Goal: Transaction & Acquisition: Purchase product/service

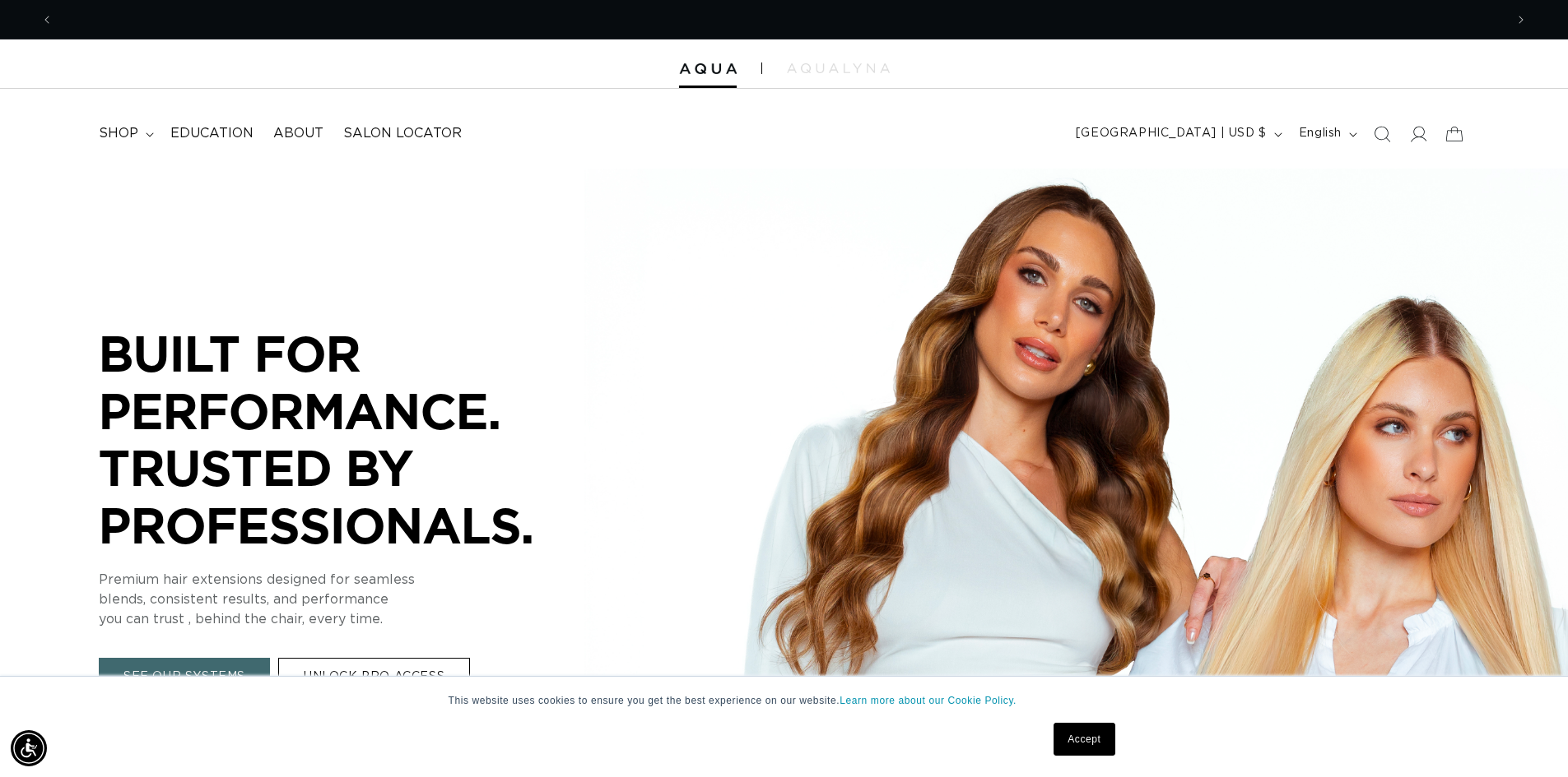
scroll to position [0, 1451]
click at [1425, 136] on icon at bounding box center [1418, 134] width 17 height 17
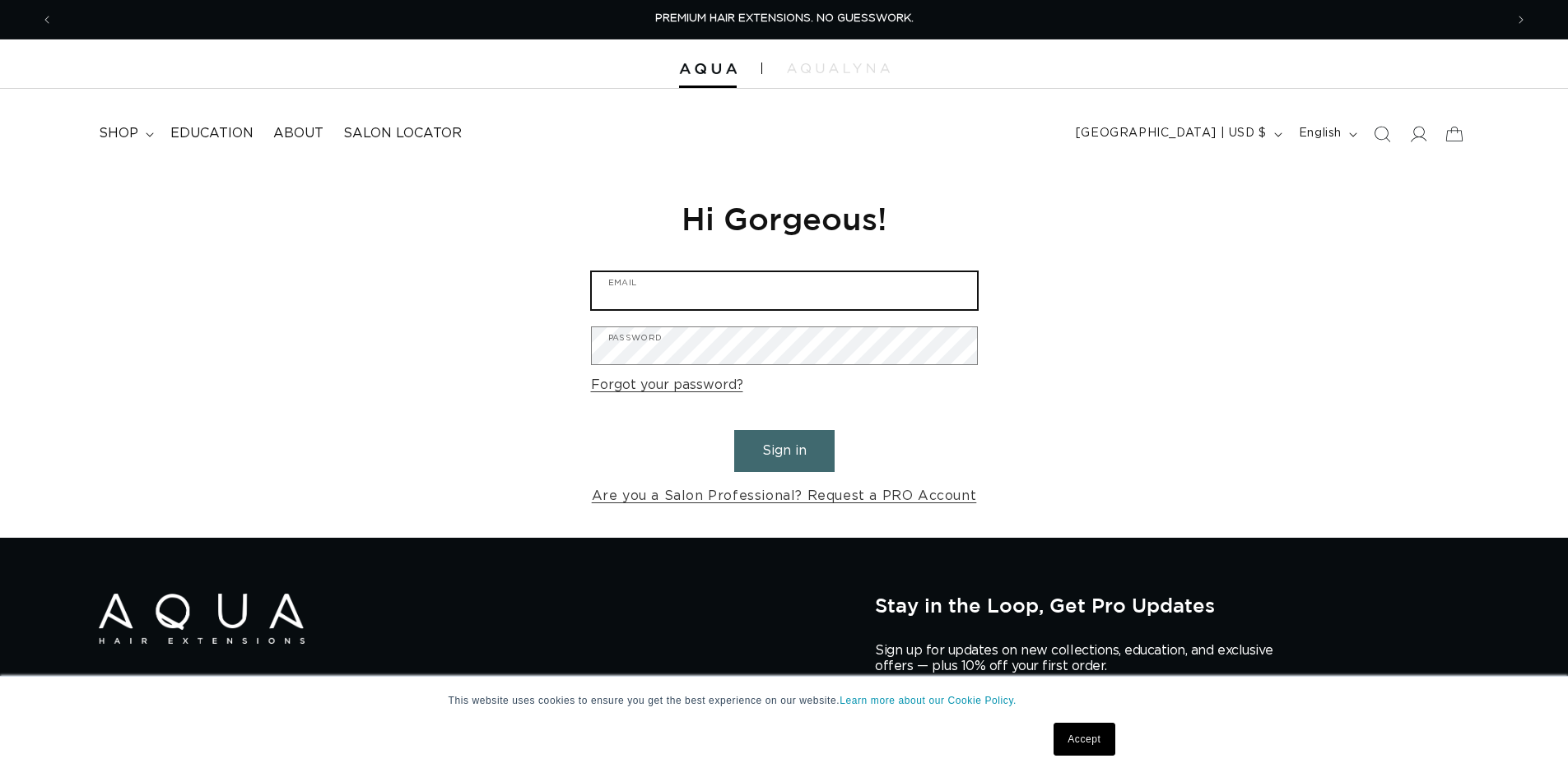
click at [712, 301] on input "Email" at bounding box center [784, 291] width 385 height 37
type input "a"
type input "artistryhairco@yahoo.com"
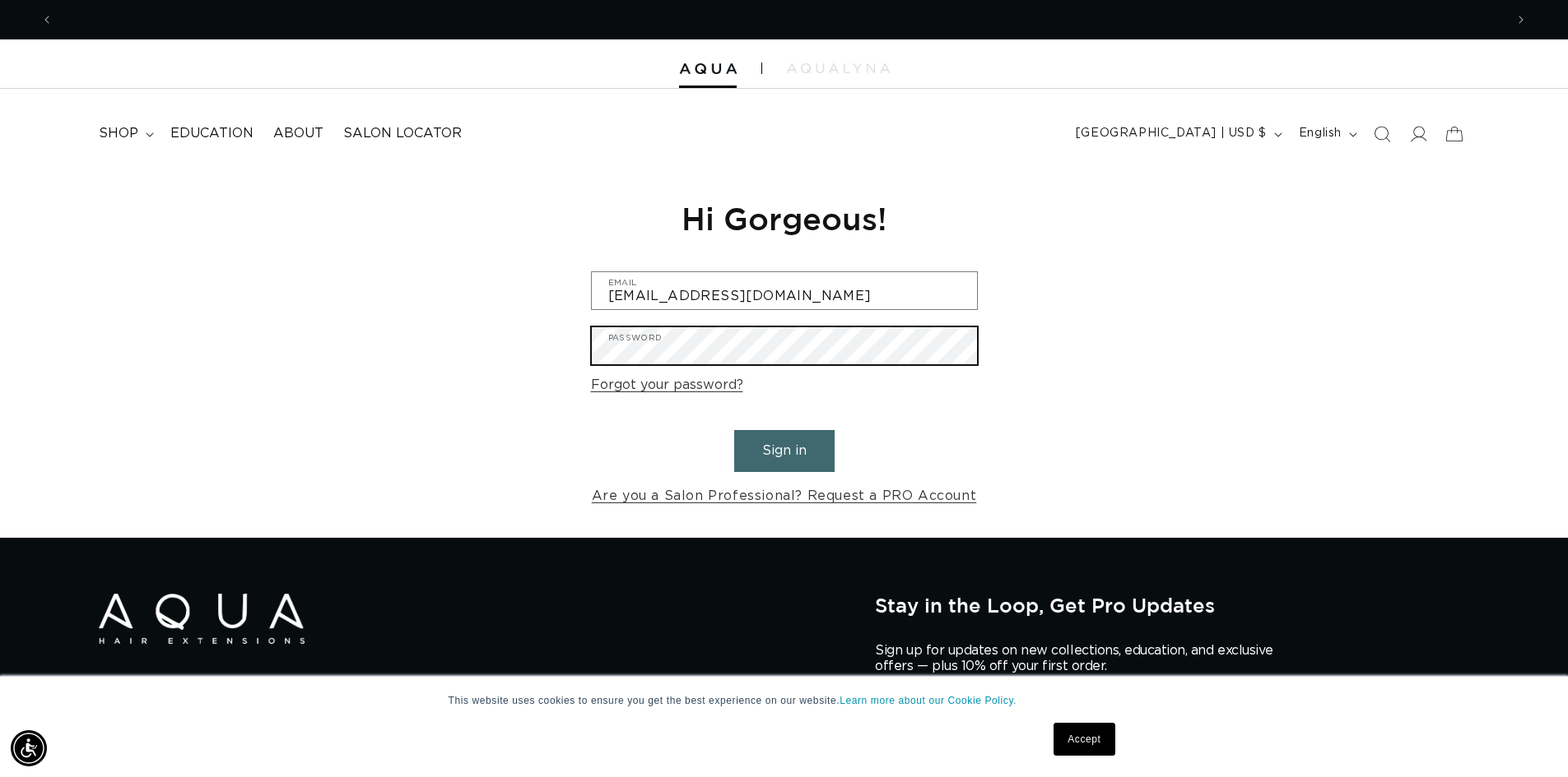
scroll to position [0, 2902]
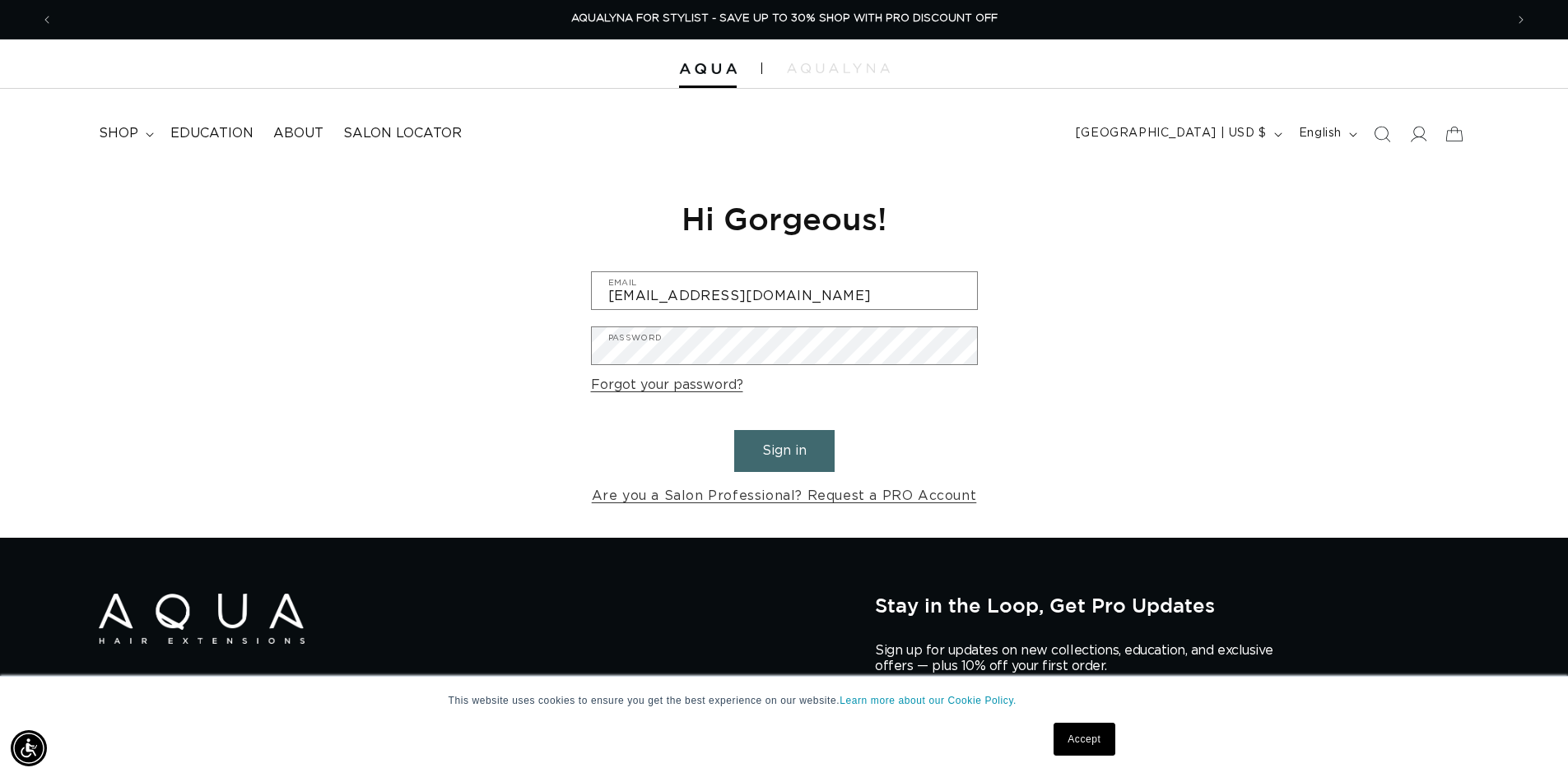
click at [806, 439] on button "Sign in" at bounding box center [784, 451] width 101 height 42
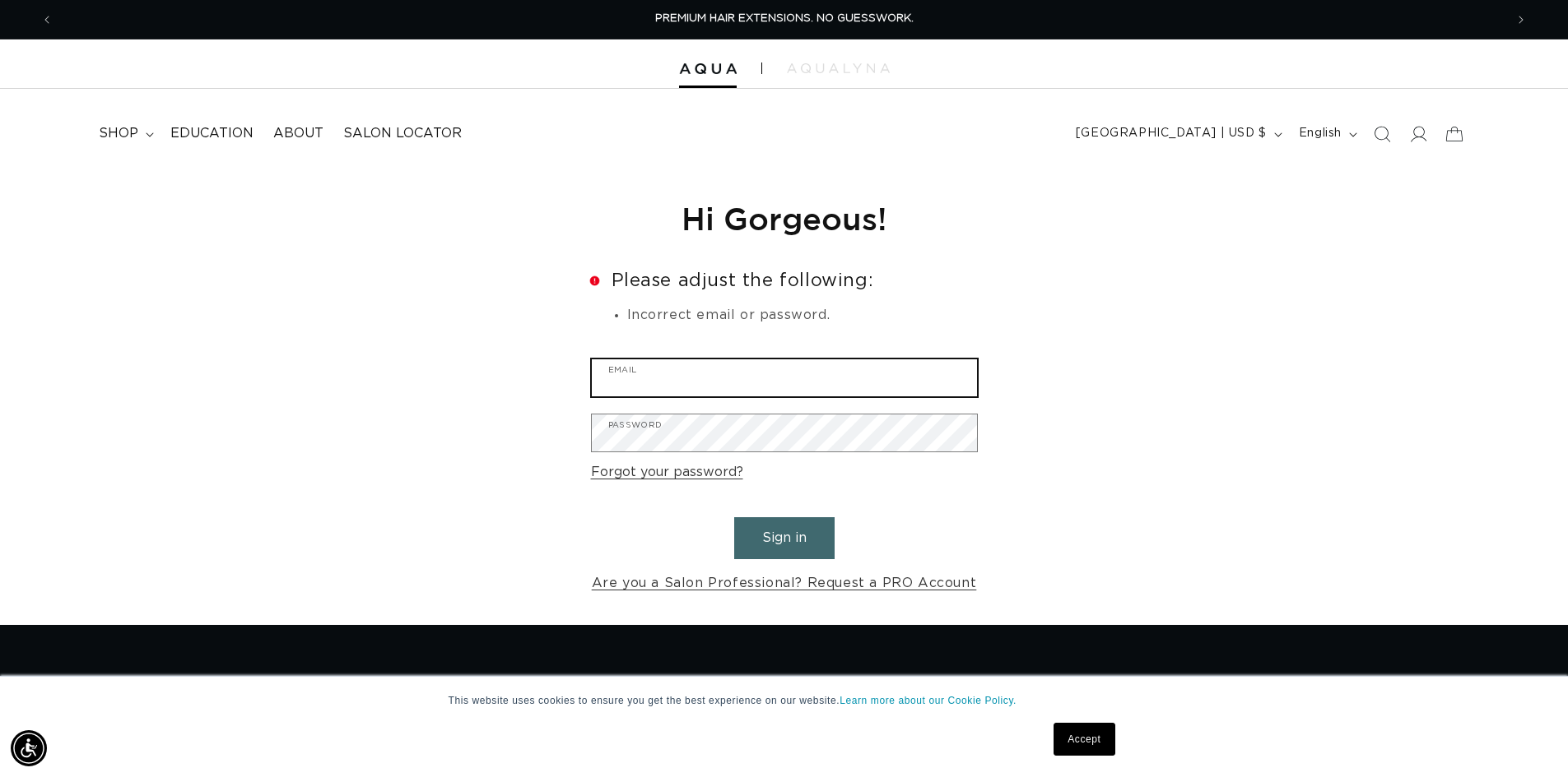
click at [622, 378] on input "Email" at bounding box center [784, 377] width 385 height 37
type input "artistryhairco@yahoo.com"
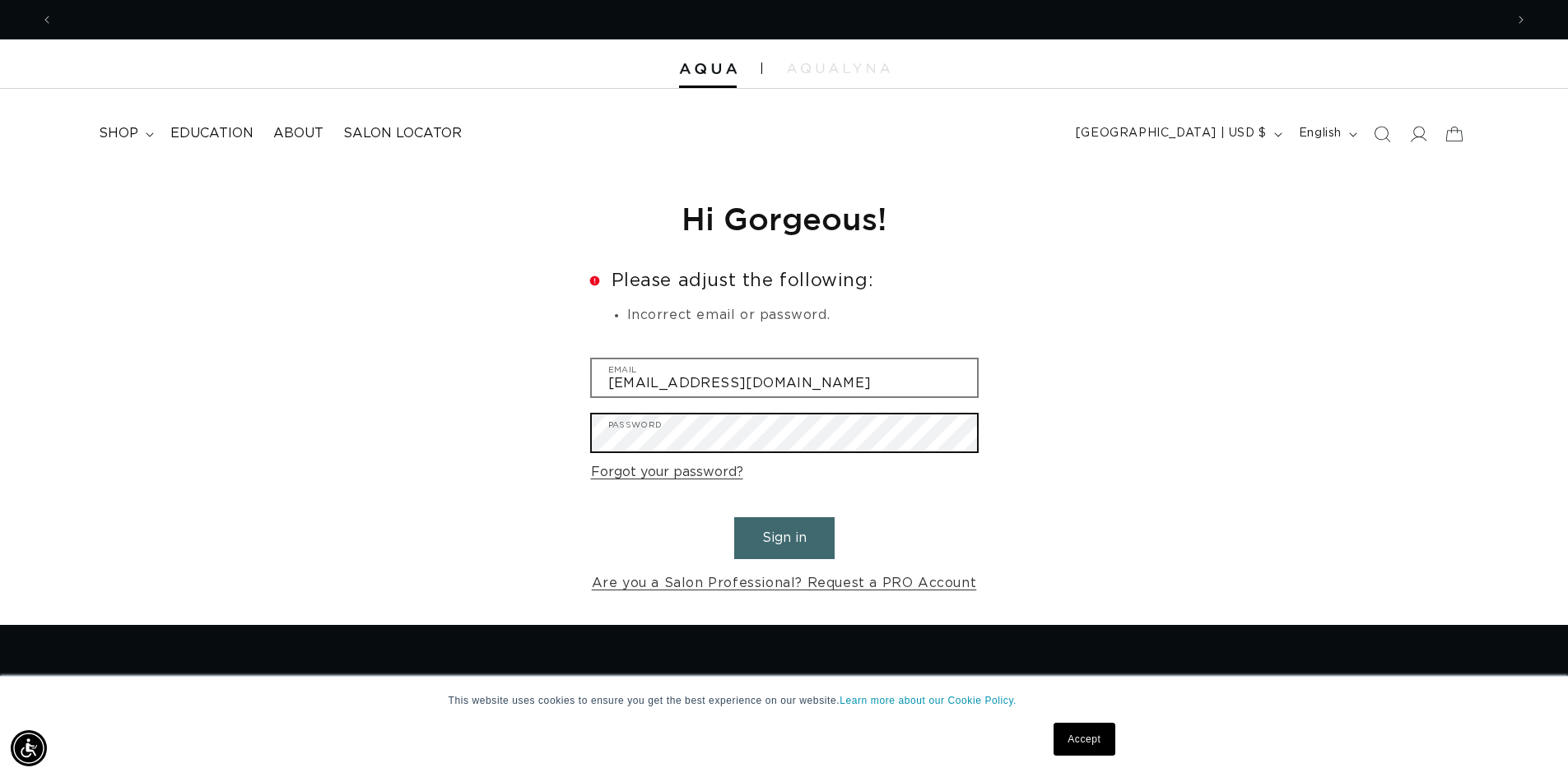
scroll to position [0, 2902]
click at [734, 518] on button "Sign in" at bounding box center [784, 539] width 101 height 42
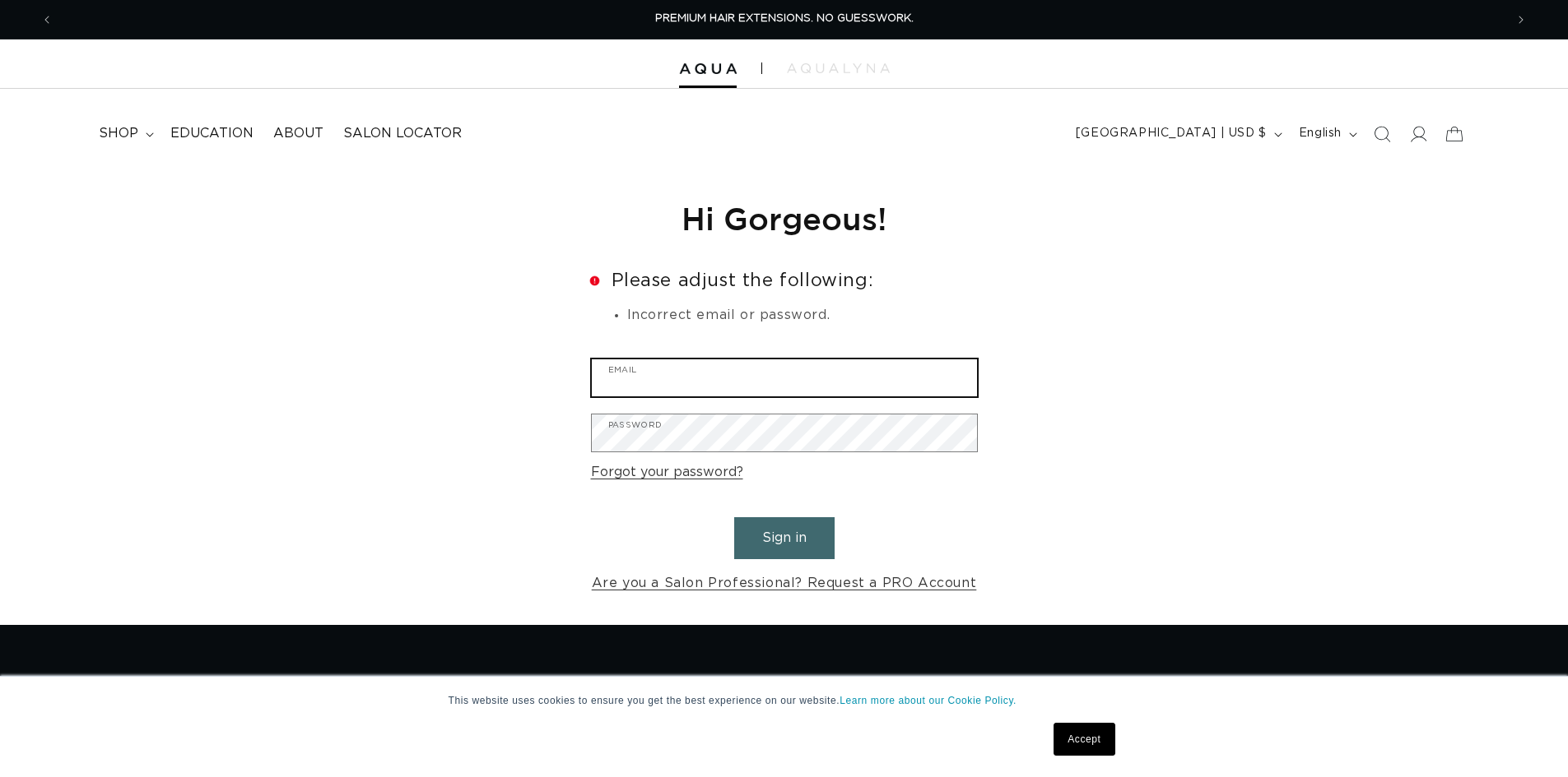
click at [701, 384] on input "Email" at bounding box center [784, 377] width 385 height 37
type input "artistryhairco@yahoo.com"
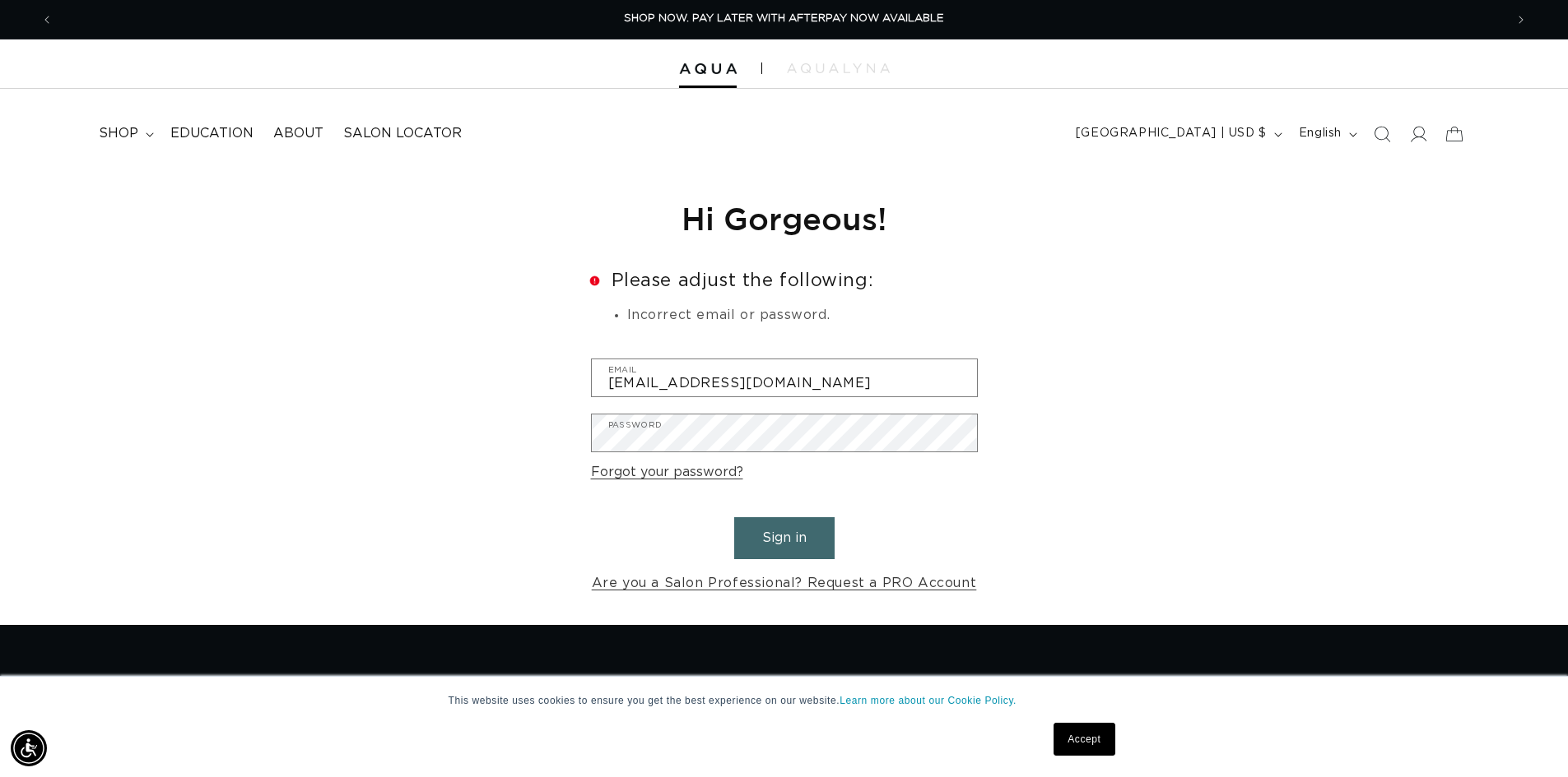
click at [786, 545] on button "Sign in" at bounding box center [784, 539] width 101 height 42
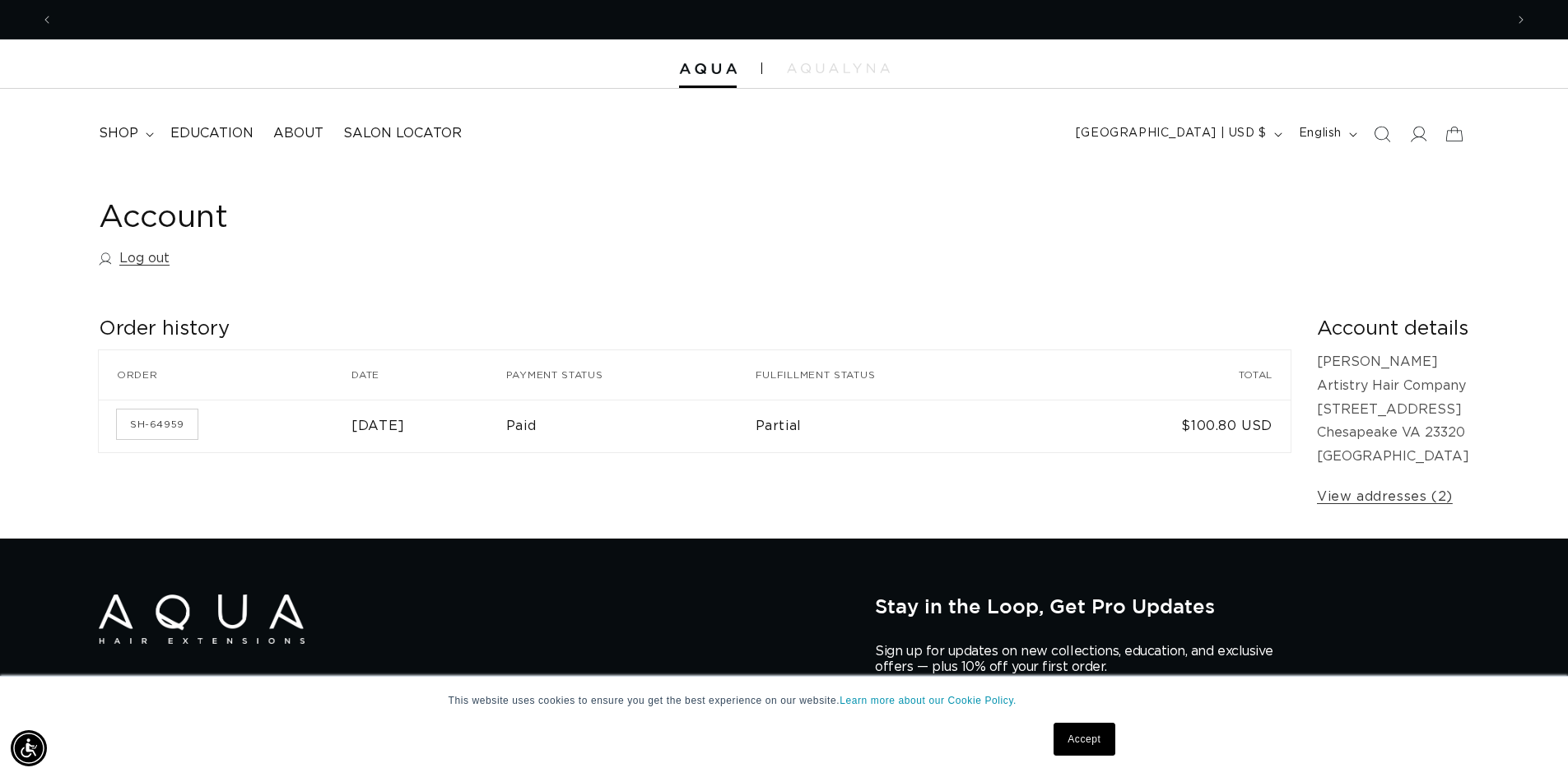
scroll to position [0, 1451]
click at [132, 136] on span "shop" at bounding box center [119, 134] width 40 height 17
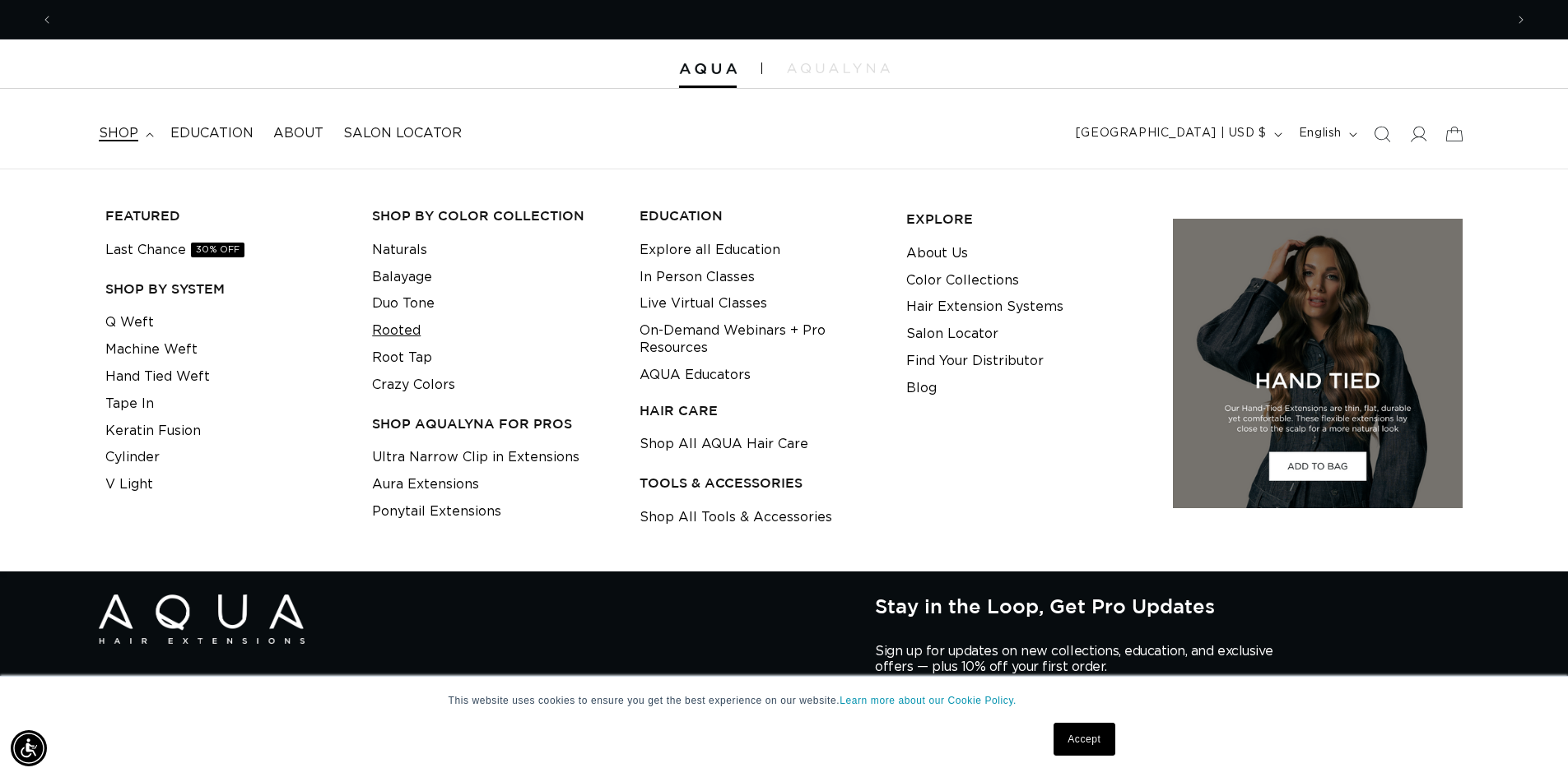
scroll to position [0, 0]
click at [185, 370] on link "Hand Tied Weft" at bounding box center [158, 377] width 105 height 28
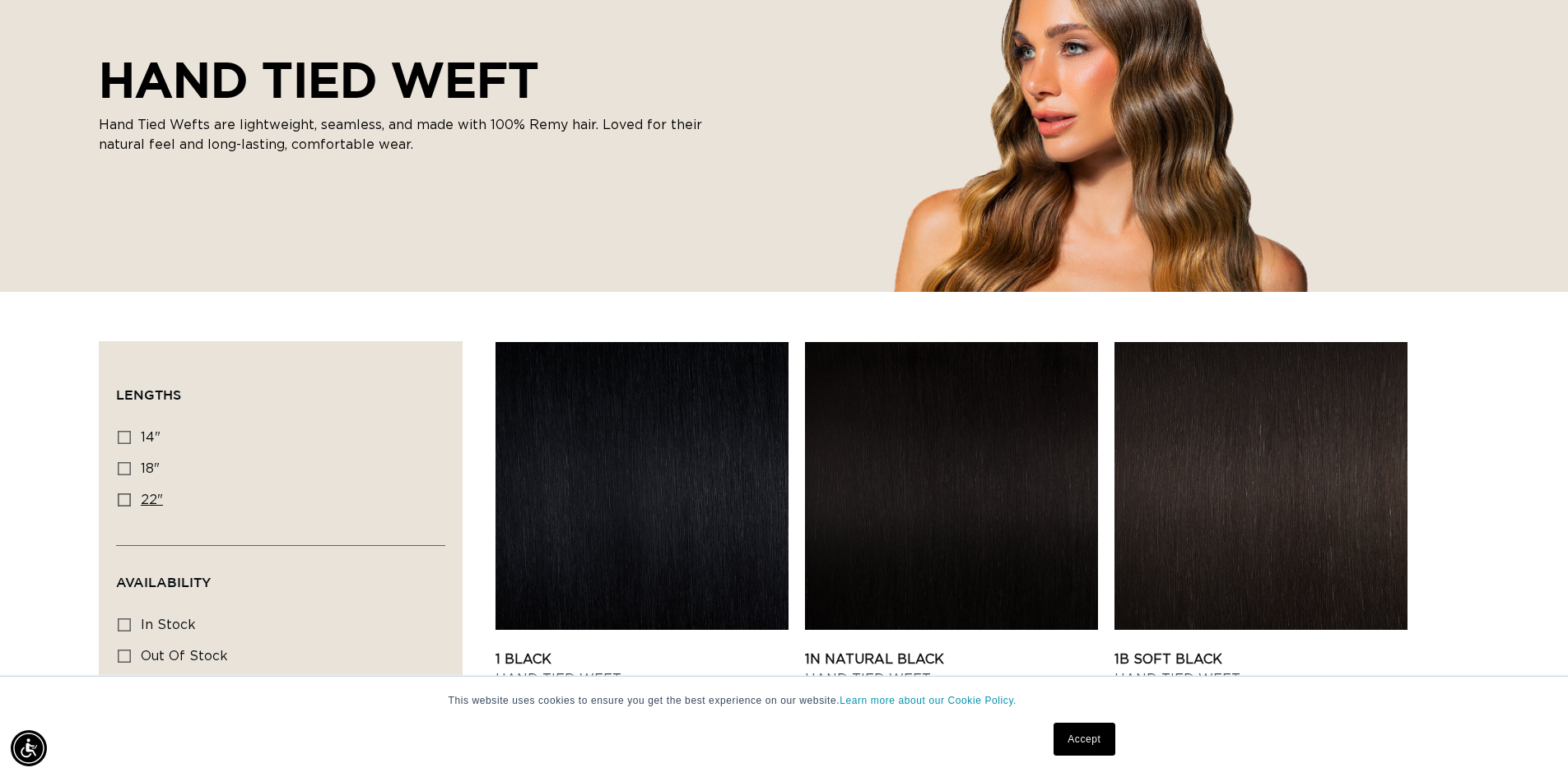
click at [118, 502] on icon at bounding box center [124, 501] width 13 height 13
click at [118, 502] on input "22" 22" (30 products)" at bounding box center [124, 501] width 13 height 13
checkbox input "true"
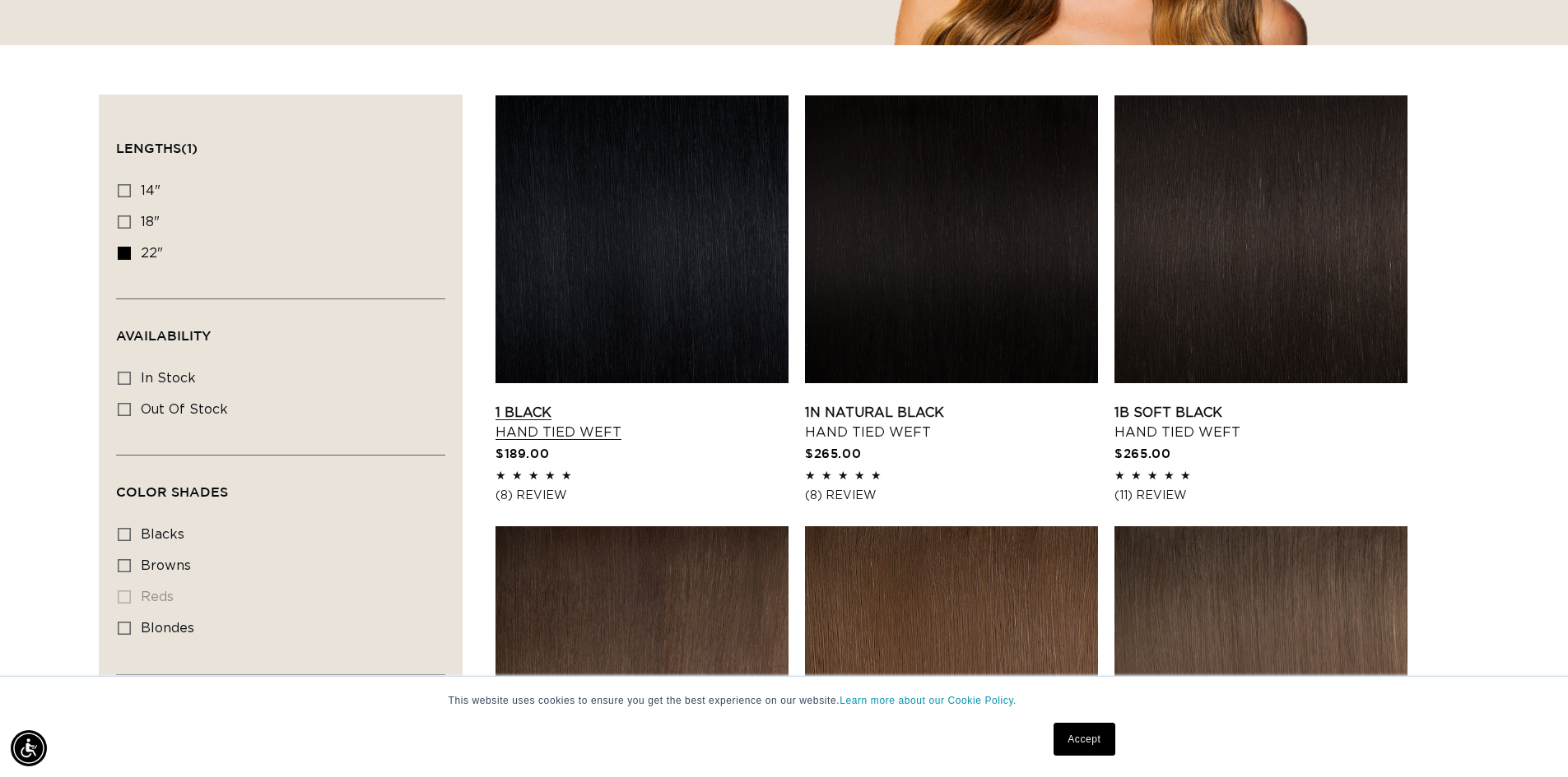
click at [549, 428] on link "1 Black Hand Tied Weft" at bounding box center [641, 423] width 293 height 40
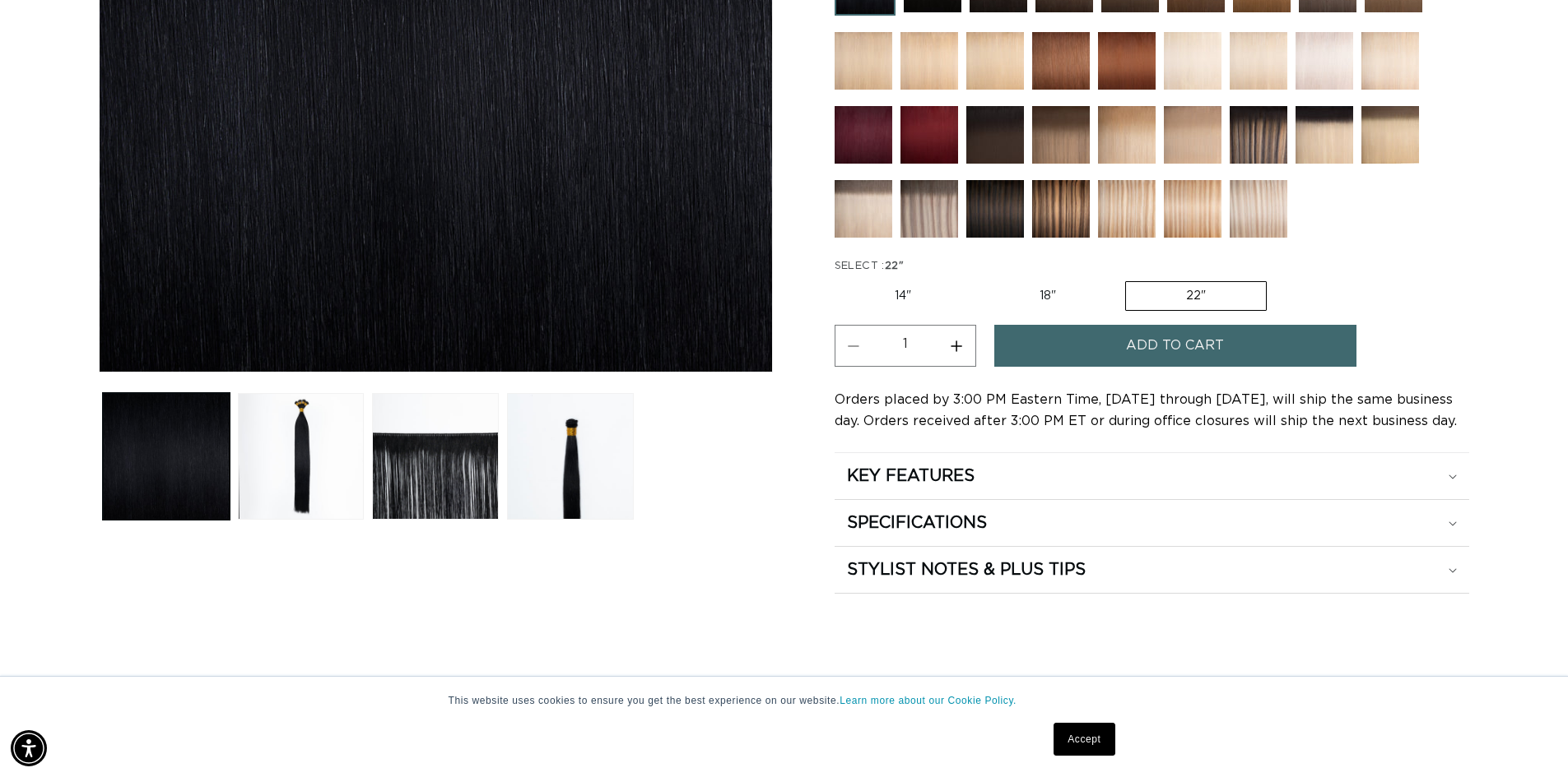
click at [949, 347] on button "Increase quantity for 1 Black - Hand Tied Weft" at bounding box center [956, 346] width 37 height 42
type input "2"
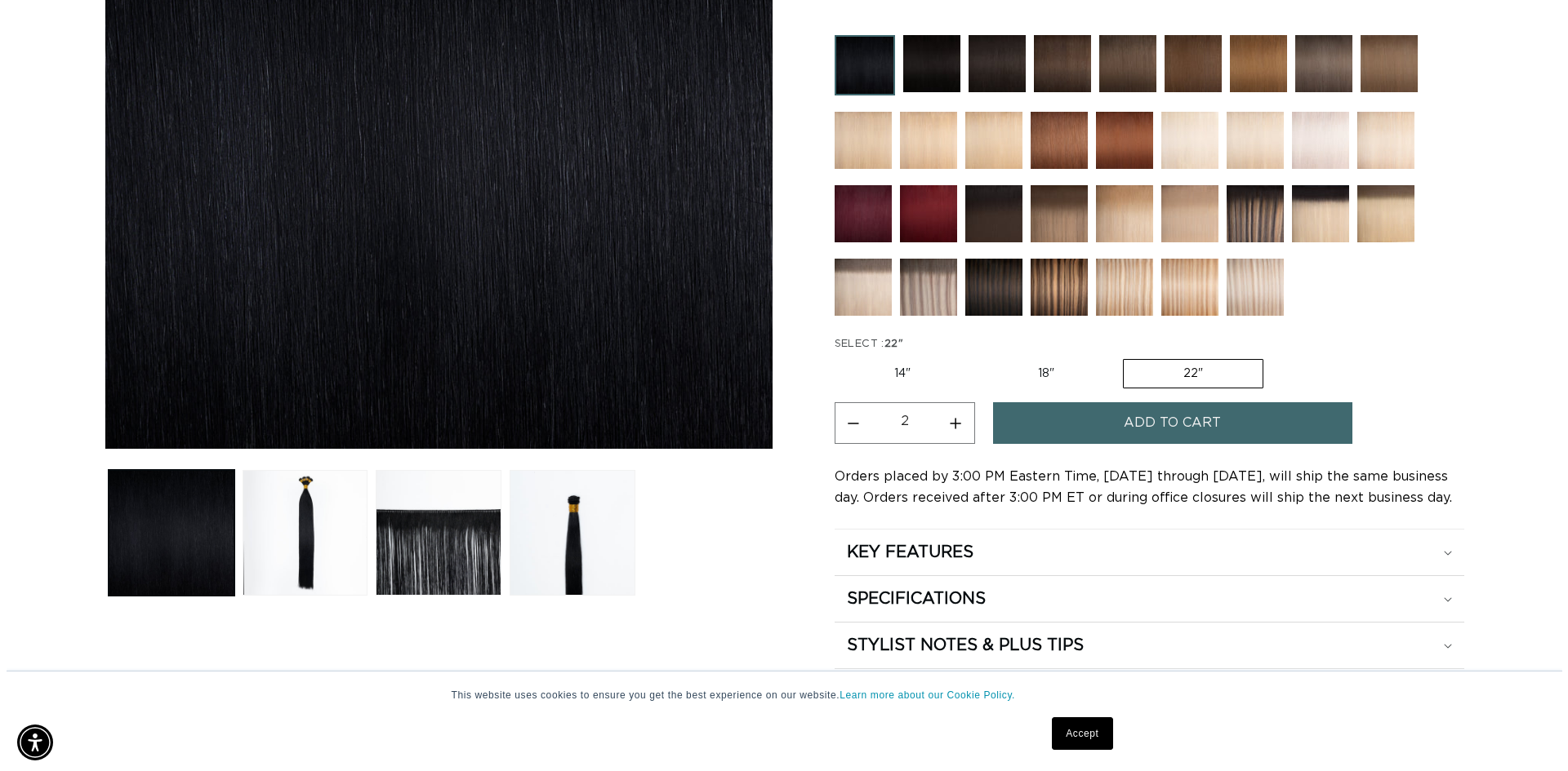
scroll to position [408, 0]
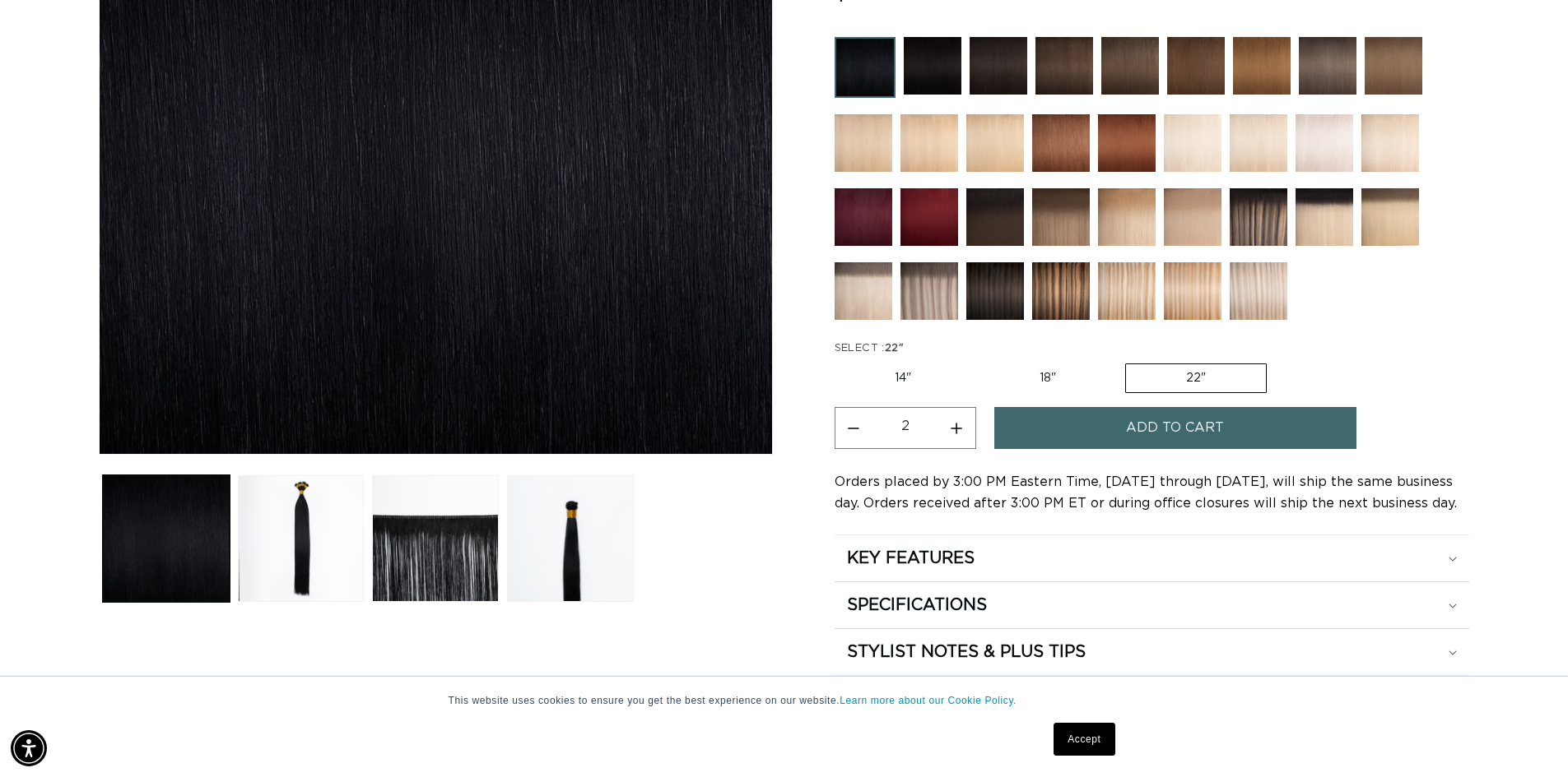
click at [1085, 439] on button "Add to cart" at bounding box center [1175, 428] width 362 height 42
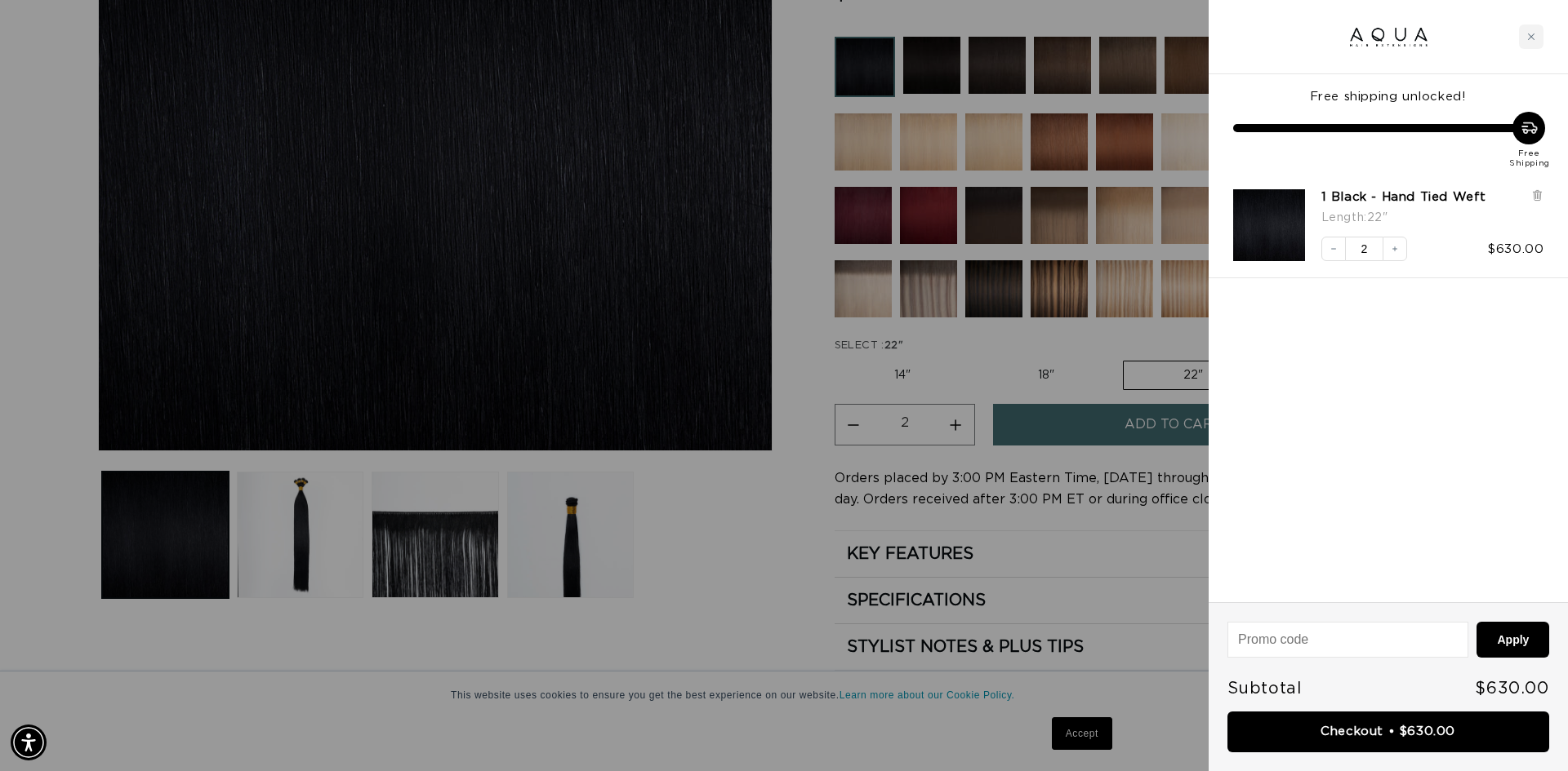
scroll to position [0, 0]
click at [1535, 41] on div "Close cart" at bounding box center [1531, 37] width 25 height 25
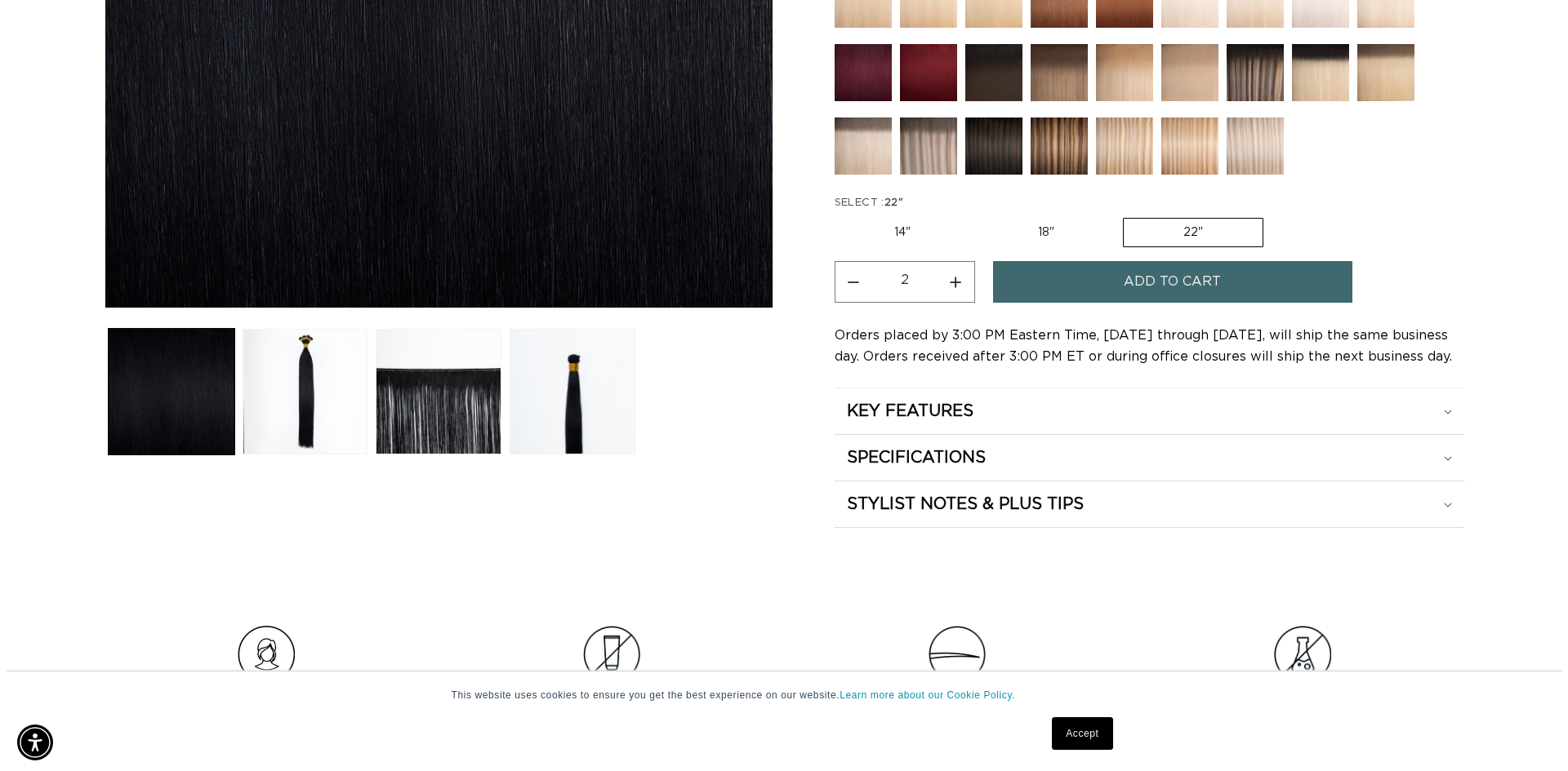
scroll to position [408, 0]
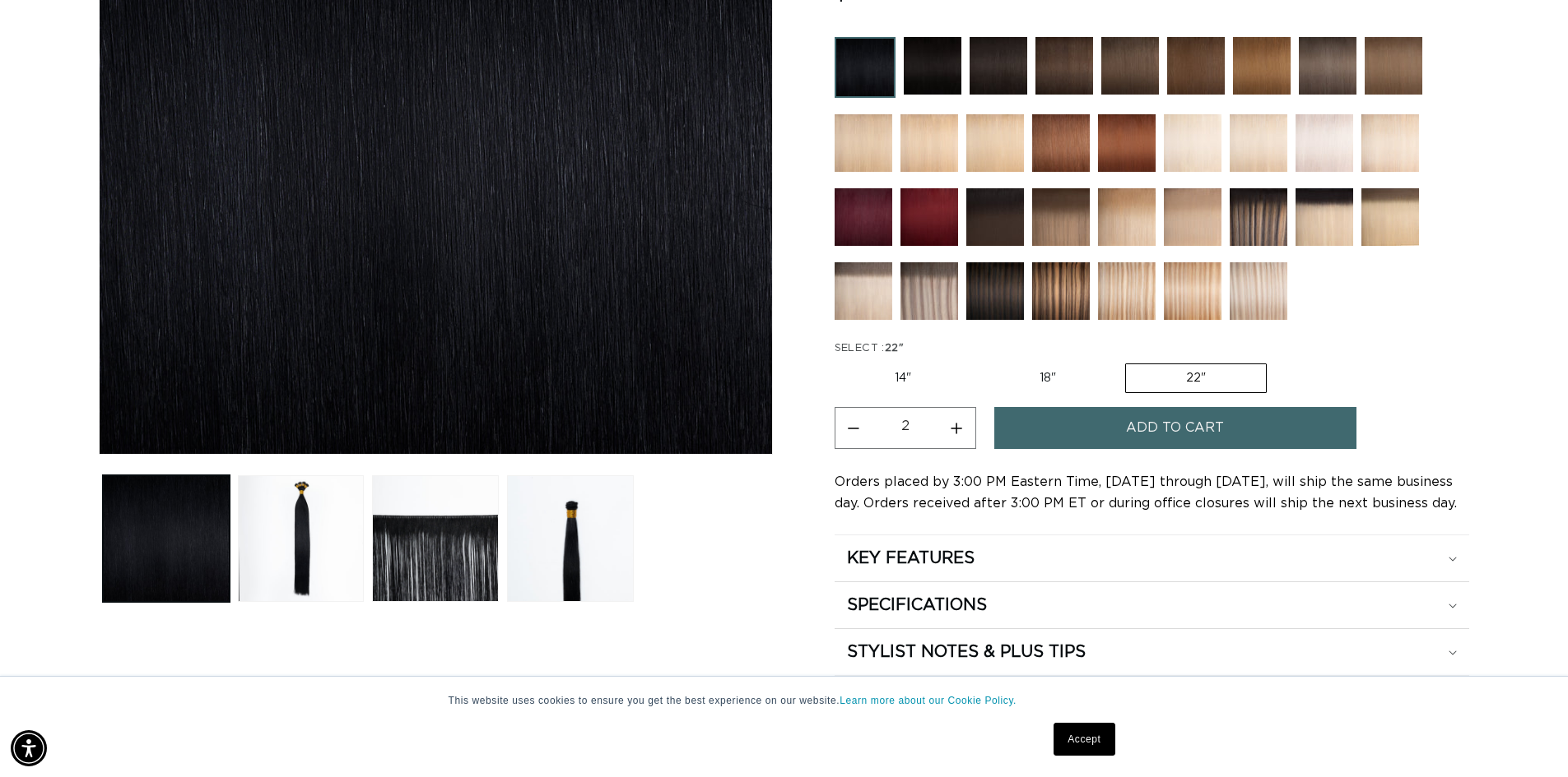
click at [1212, 435] on span "Add to cart" at bounding box center [1175, 428] width 98 height 42
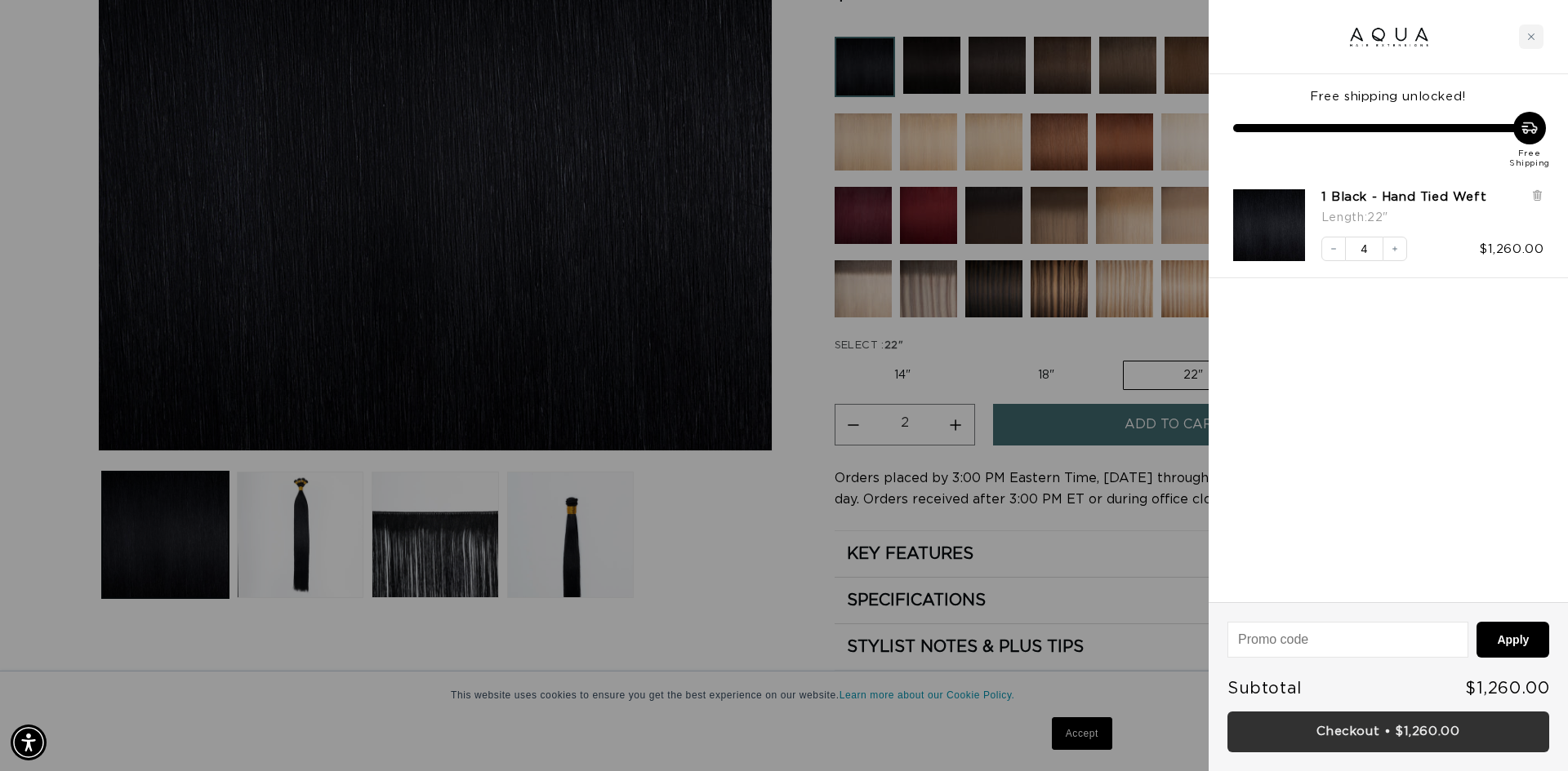
scroll to position [0, 0]
click at [1337, 248] on icon "Decrease quantity" at bounding box center [1333, 249] width 9 height 9
click at [1532, 38] on icon "Close cart" at bounding box center [1530, 37] width 7 height 7
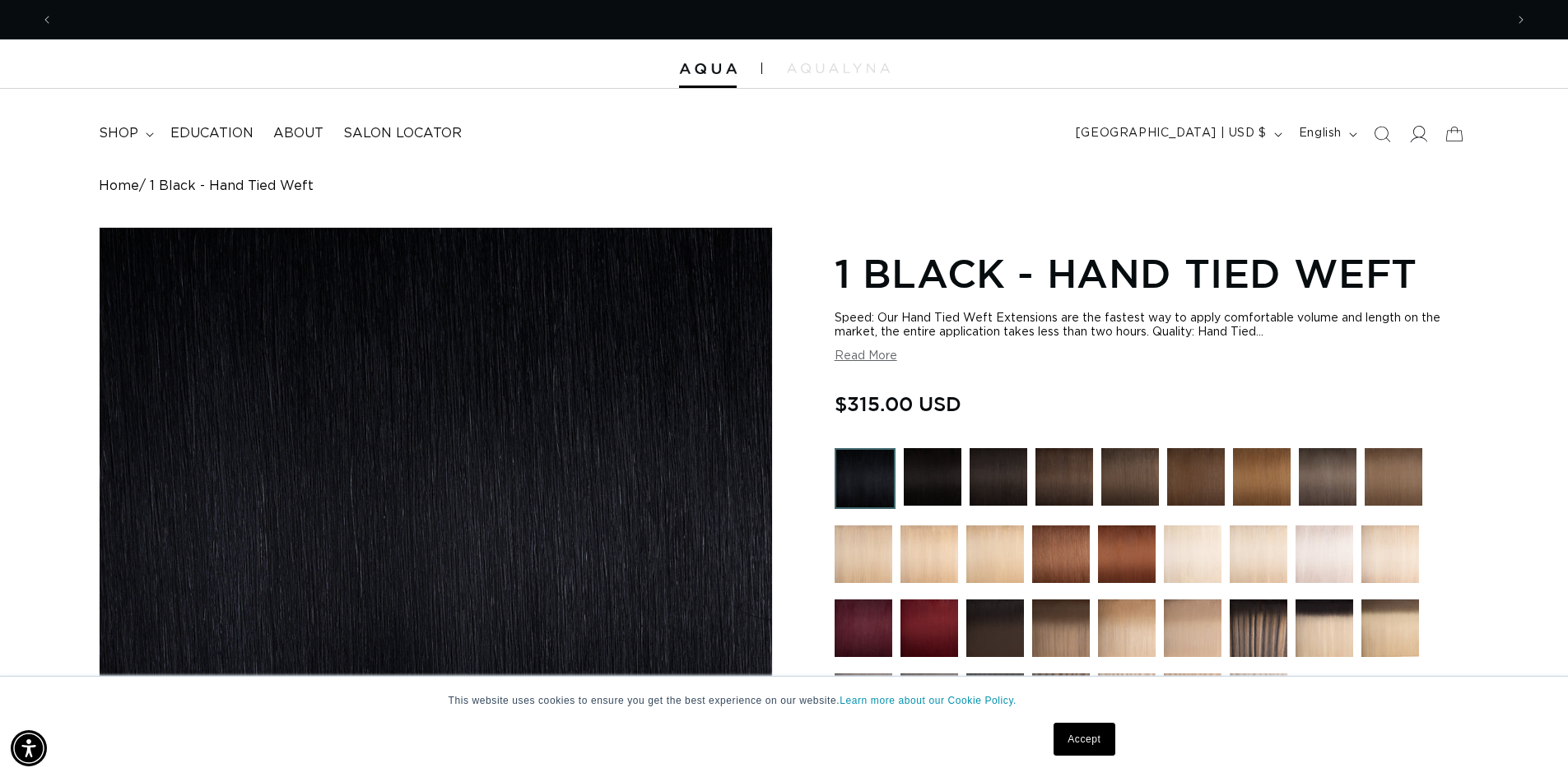
click at [1425, 126] on icon at bounding box center [1418, 134] width 17 height 17
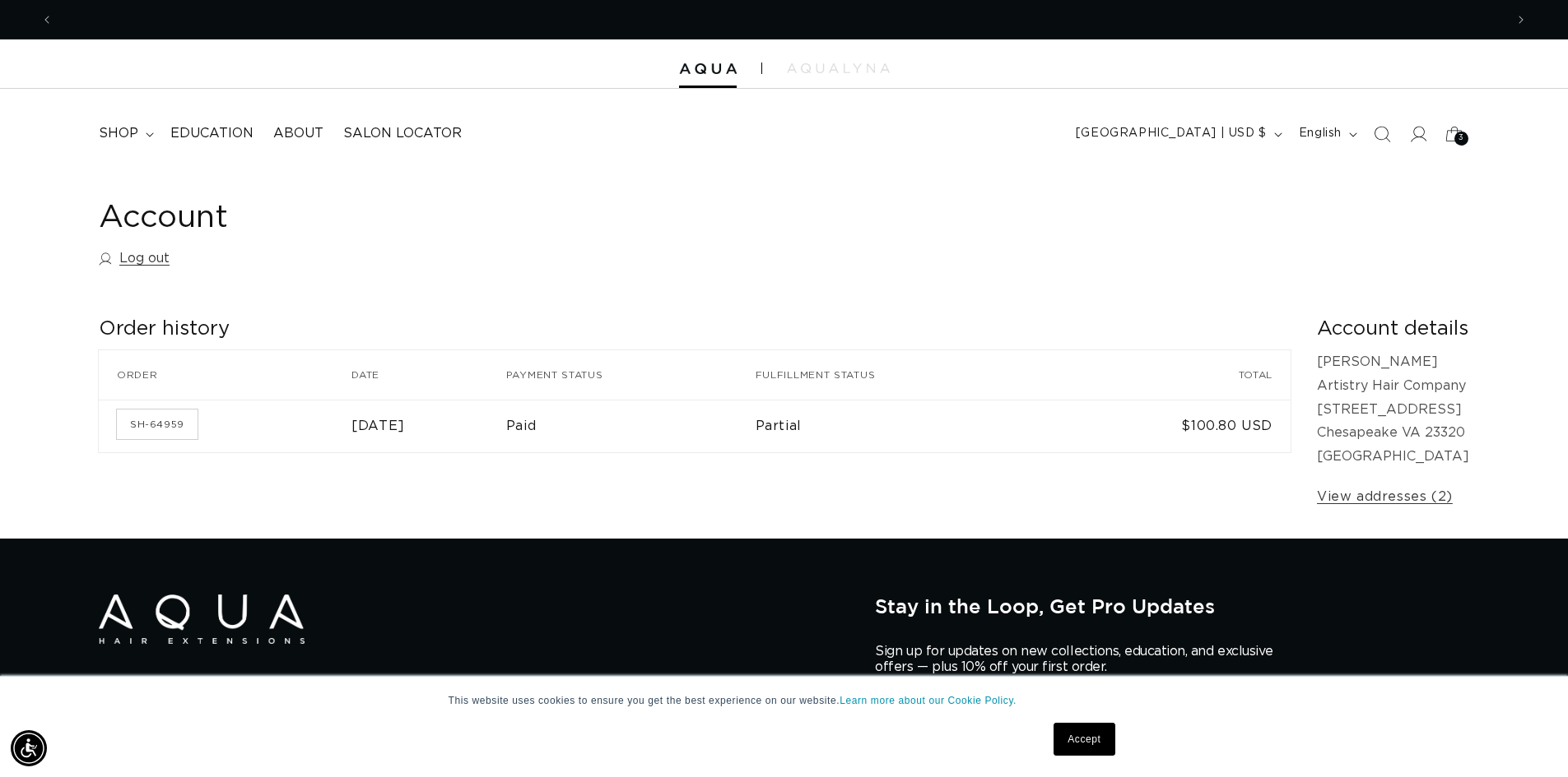
scroll to position [0, 1451]
click at [1335, 137] on span "English" at bounding box center [1320, 134] width 43 height 17
click at [1425, 178] on div "Account Log out Order history Order history Order Date Payment status Fulfillme…" at bounding box center [784, 354] width 1568 height 370
click at [1381, 494] on link "View addresses (2)" at bounding box center [1385, 497] width 136 height 24
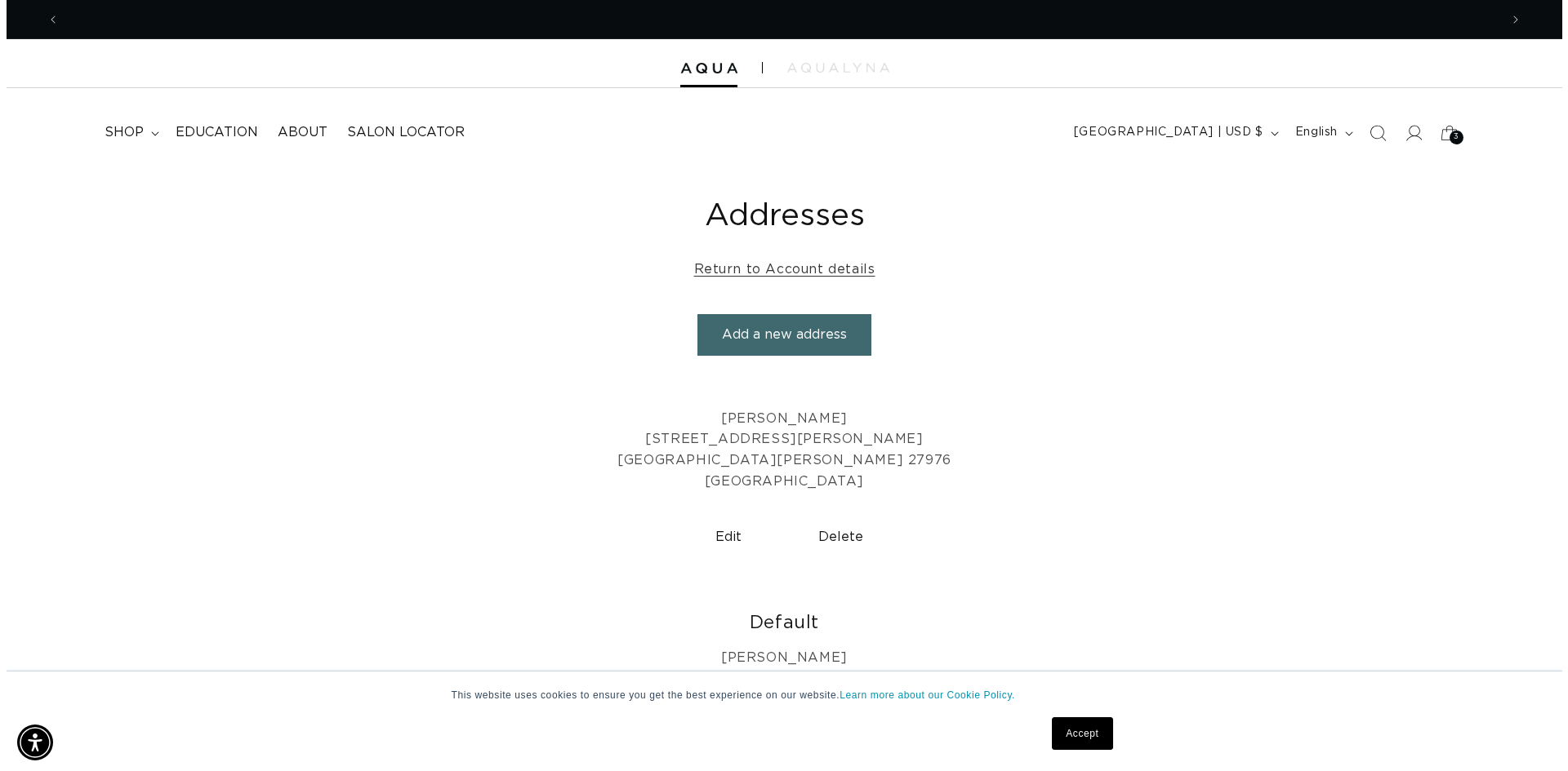
scroll to position [0, 2880]
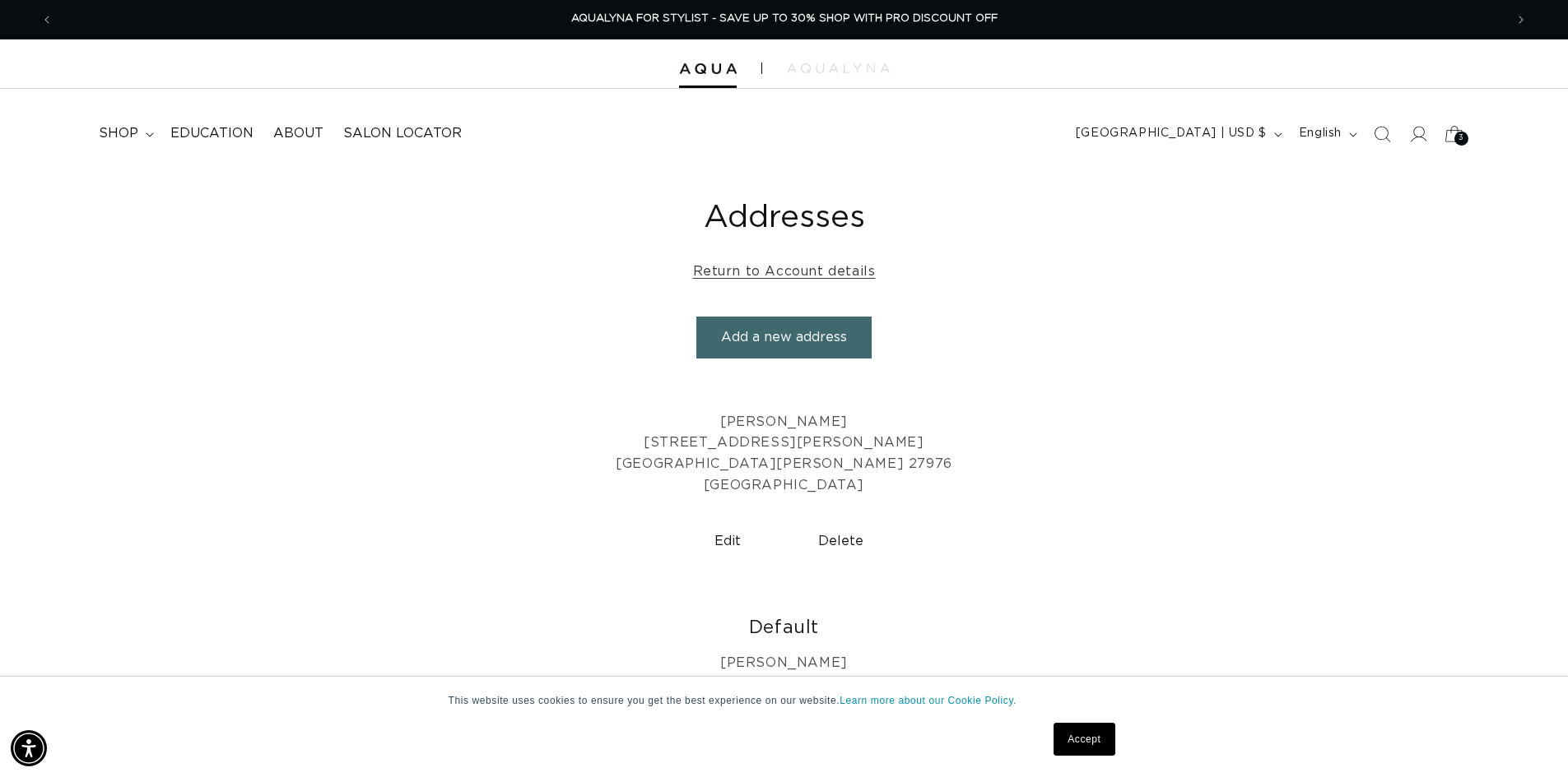
click at [1454, 135] on div "3 3" at bounding box center [1461, 139] width 14 height 14
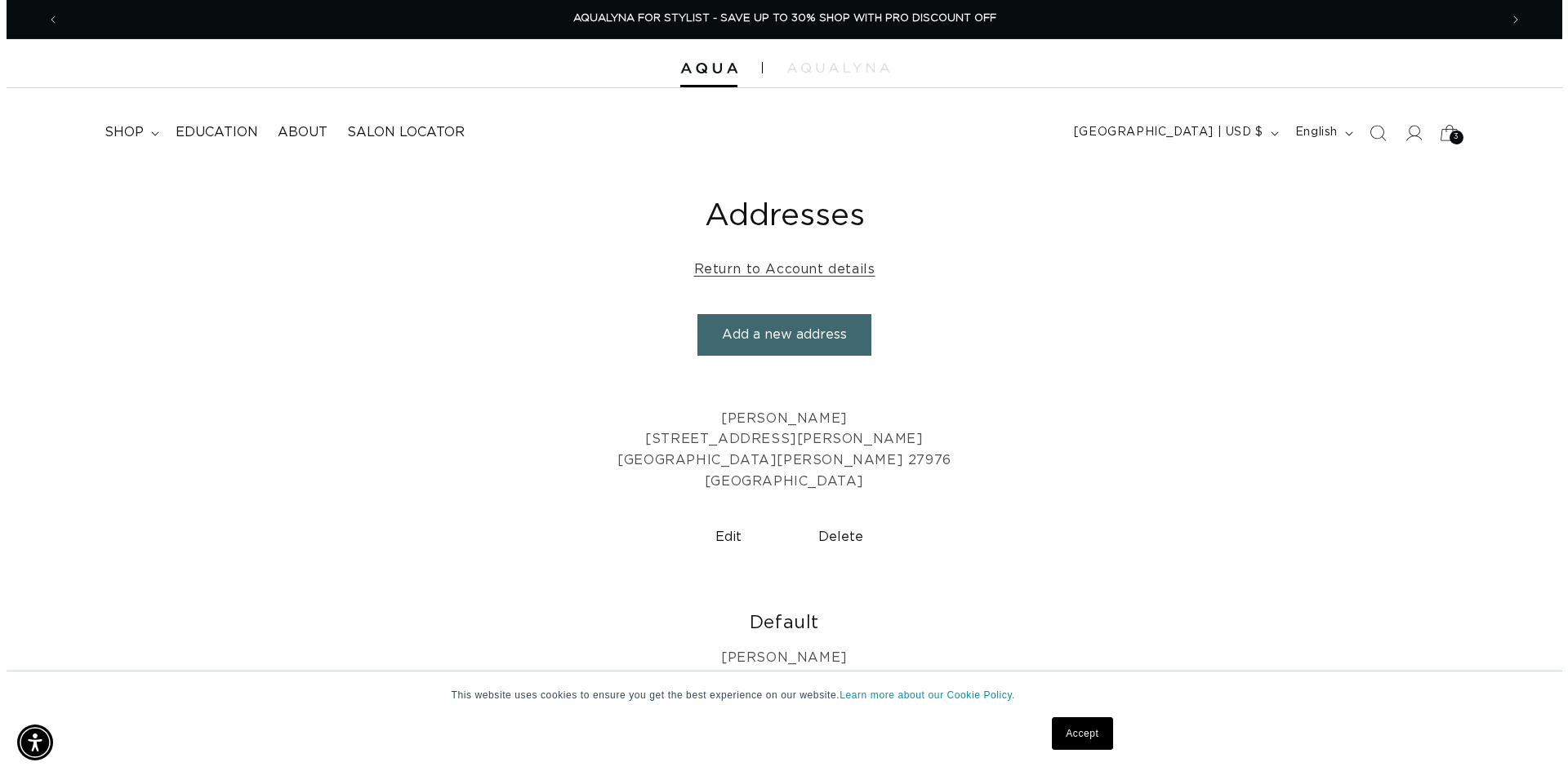
scroll to position [0, 2904]
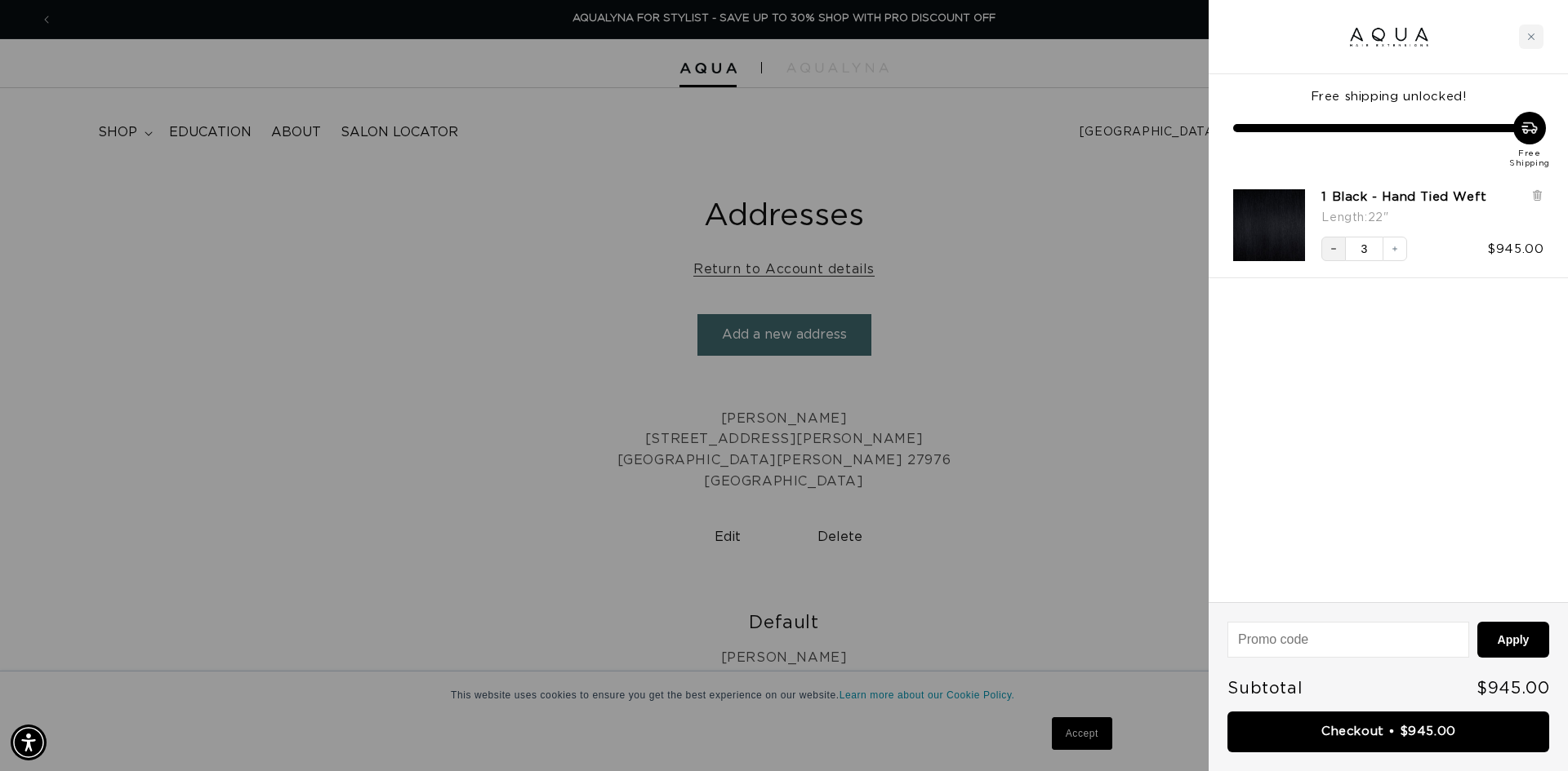
click at [1343, 249] on button "Decrease quantity" at bounding box center [1333, 249] width 25 height 25
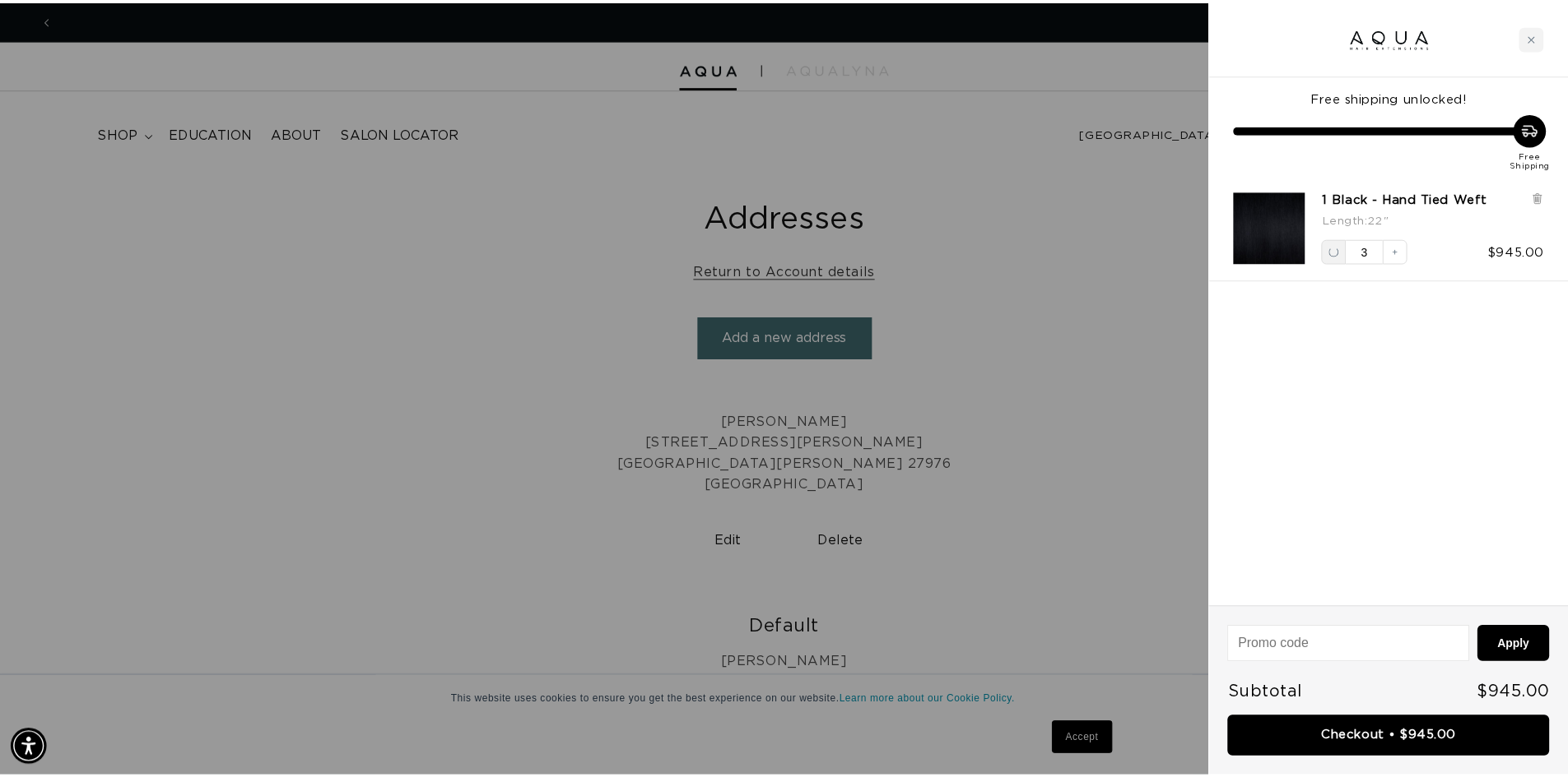
scroll to position [0, 0]
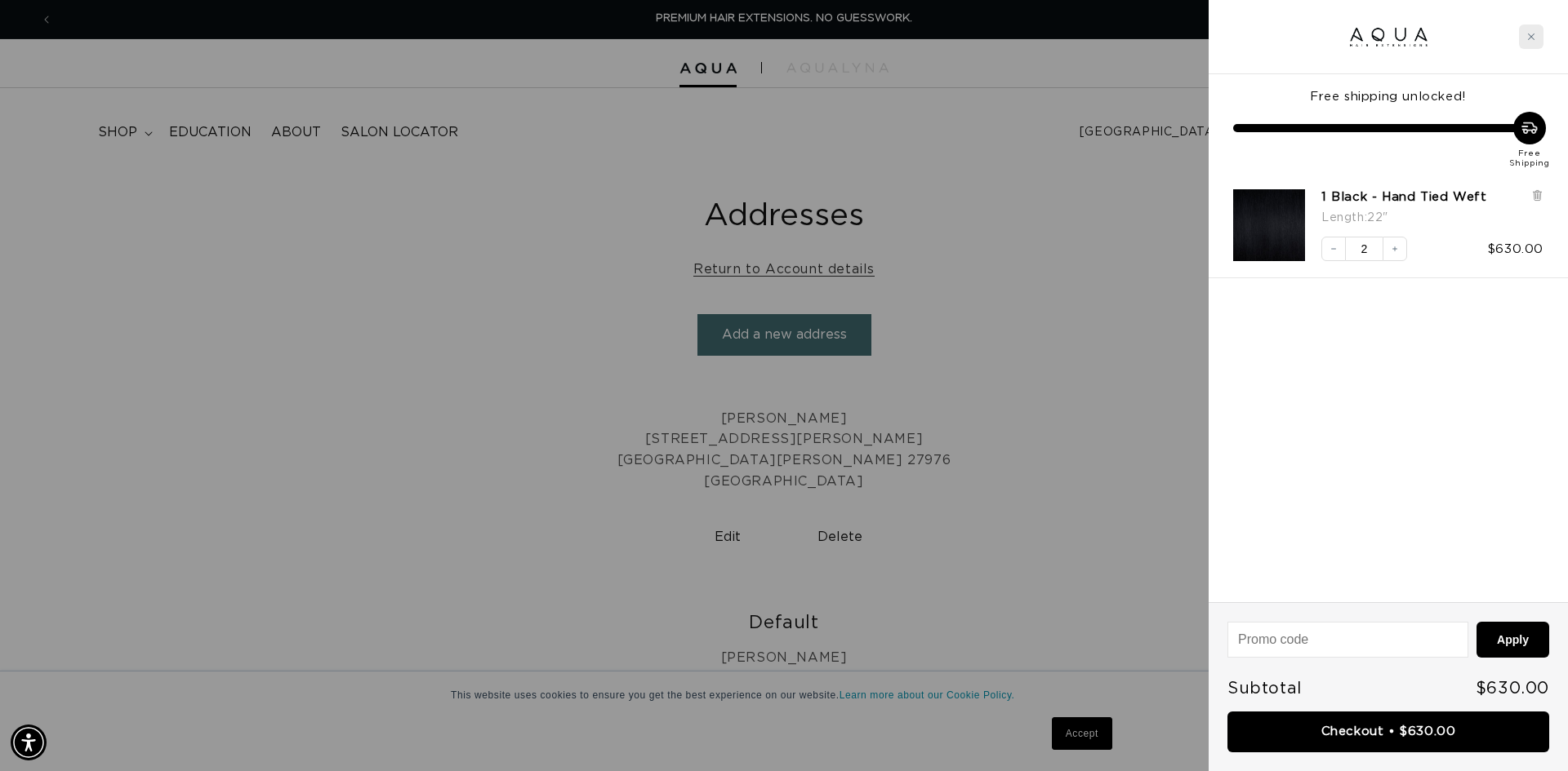
click at [1533, 40] on icon "Close cart" at bounding box center [1530, 37] width 8 height 8
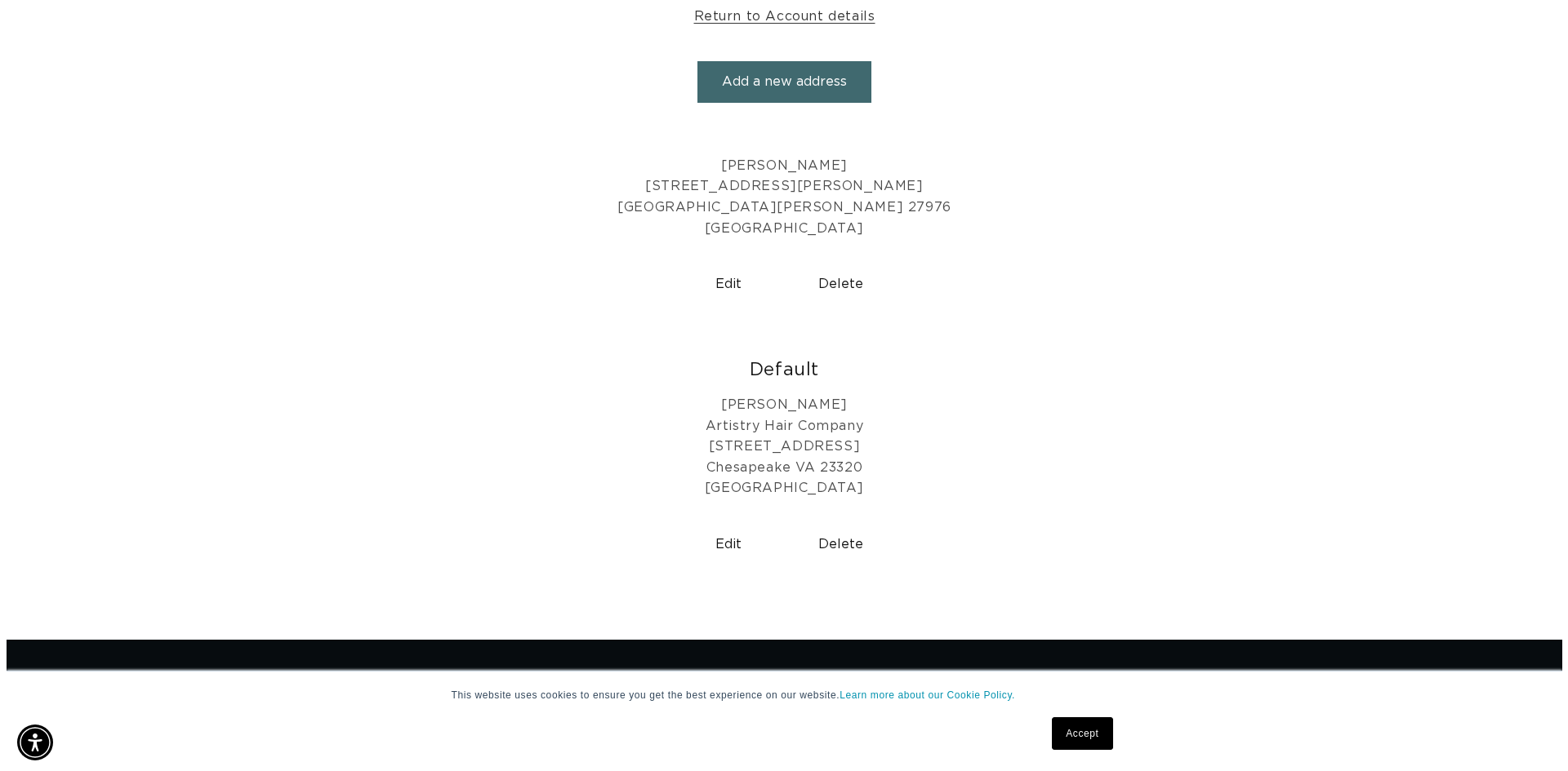
scroll to position [82, 0]
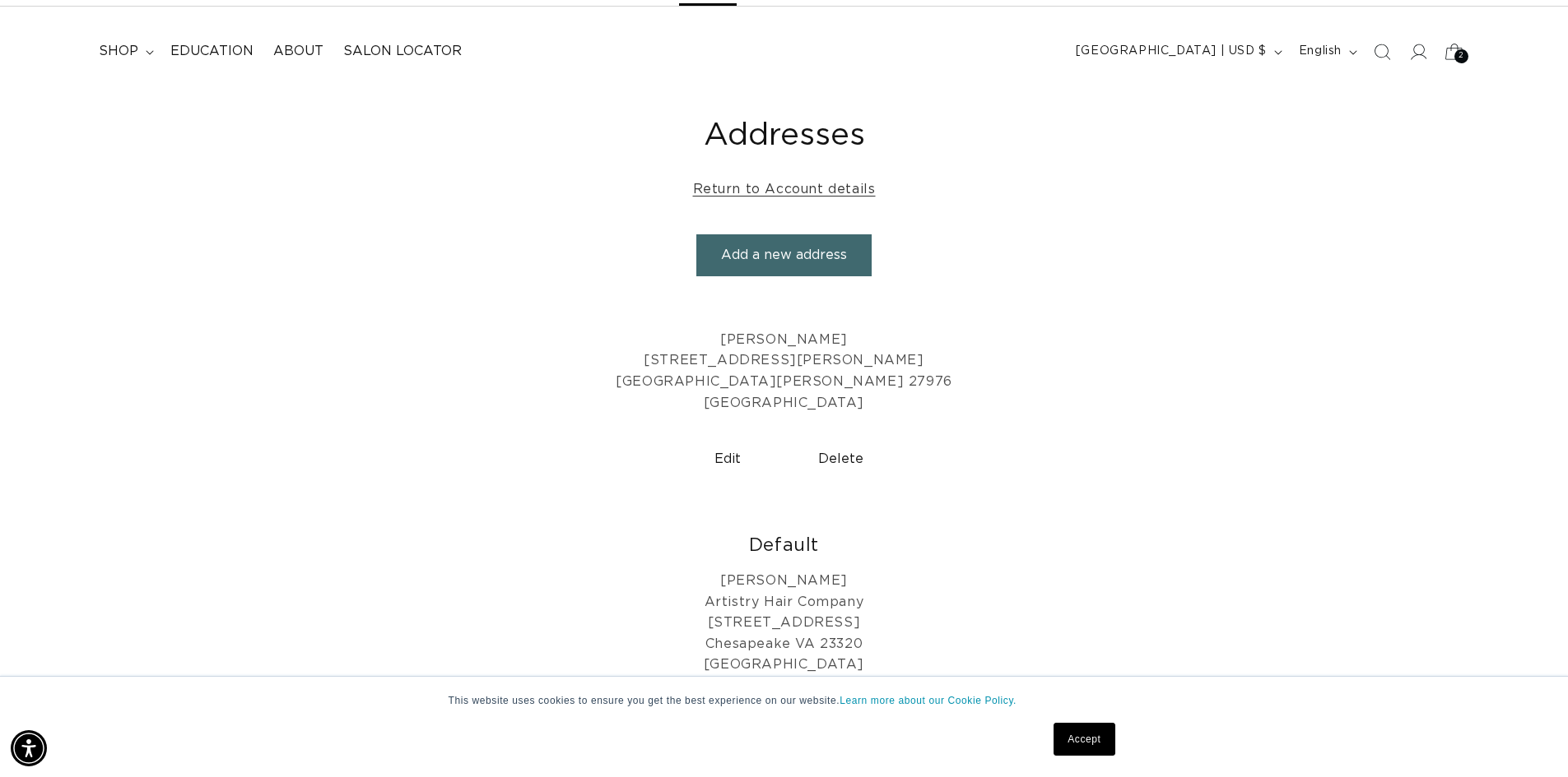
click at [1459, 58] on span "2" at bounding box center [1462, 56] width 6 height 14
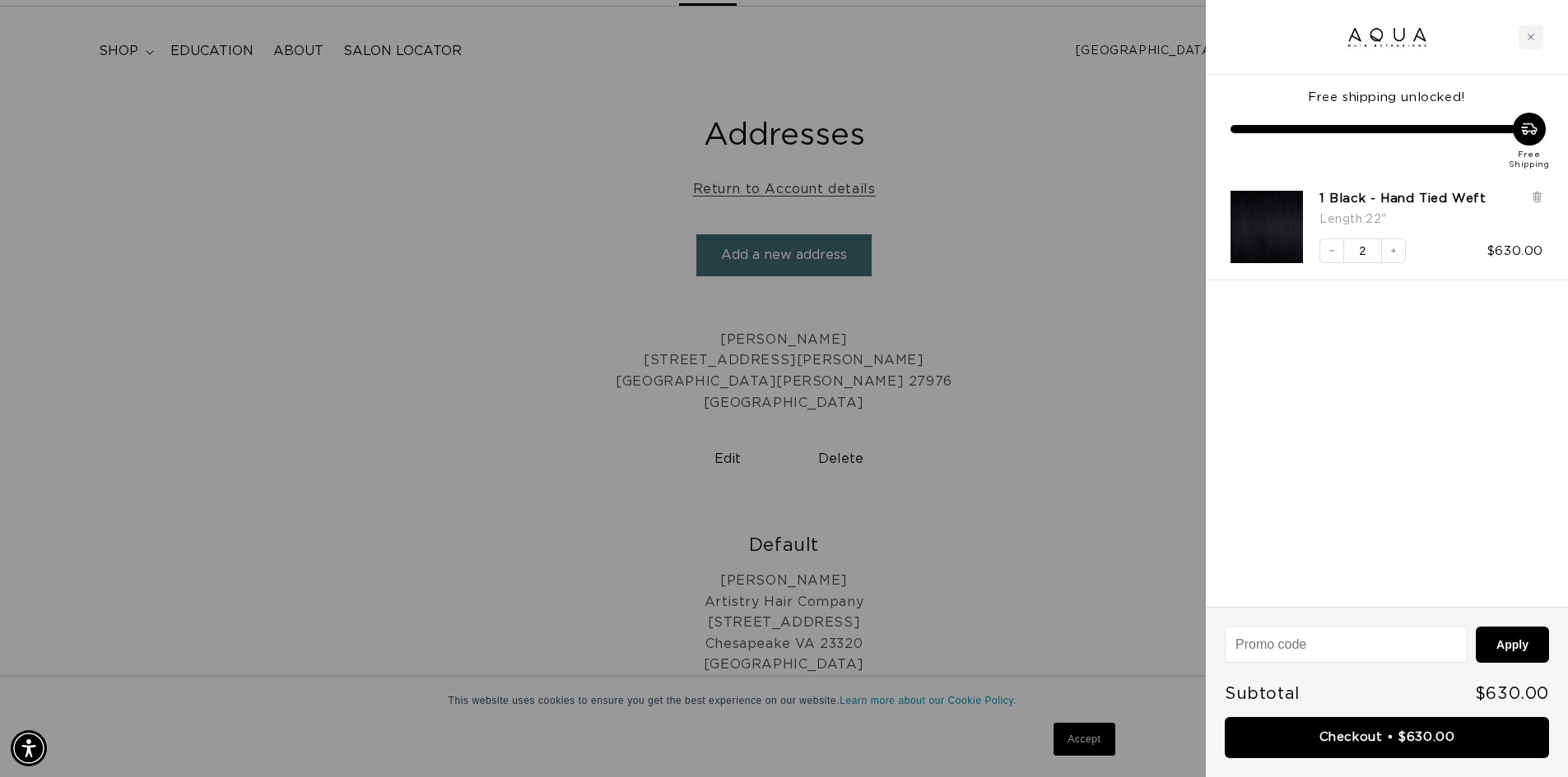
scroll to position [0, 2927]
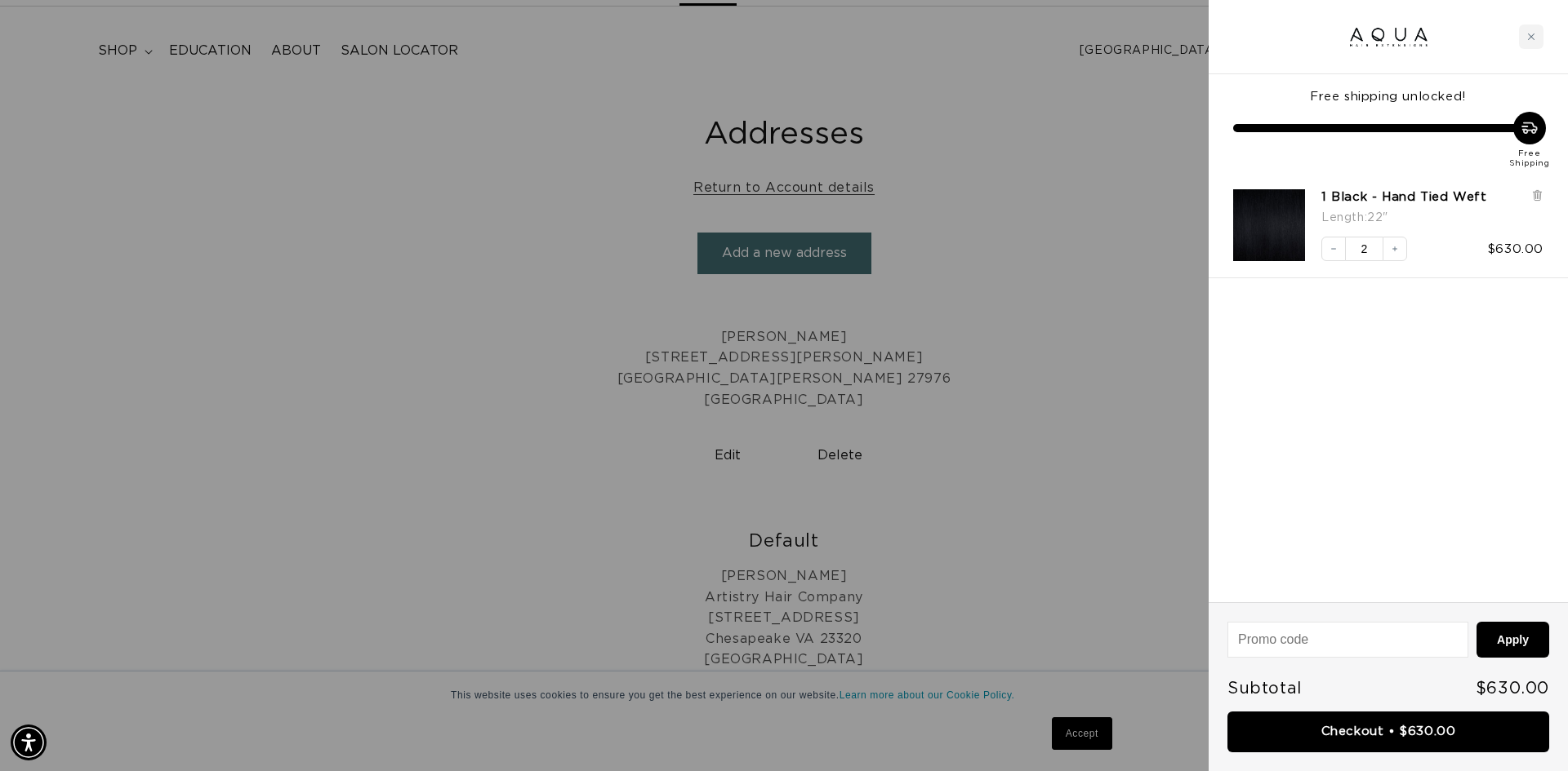
click at [1053, 343] on div at bounding box center [784, 386] width 1568 height 771
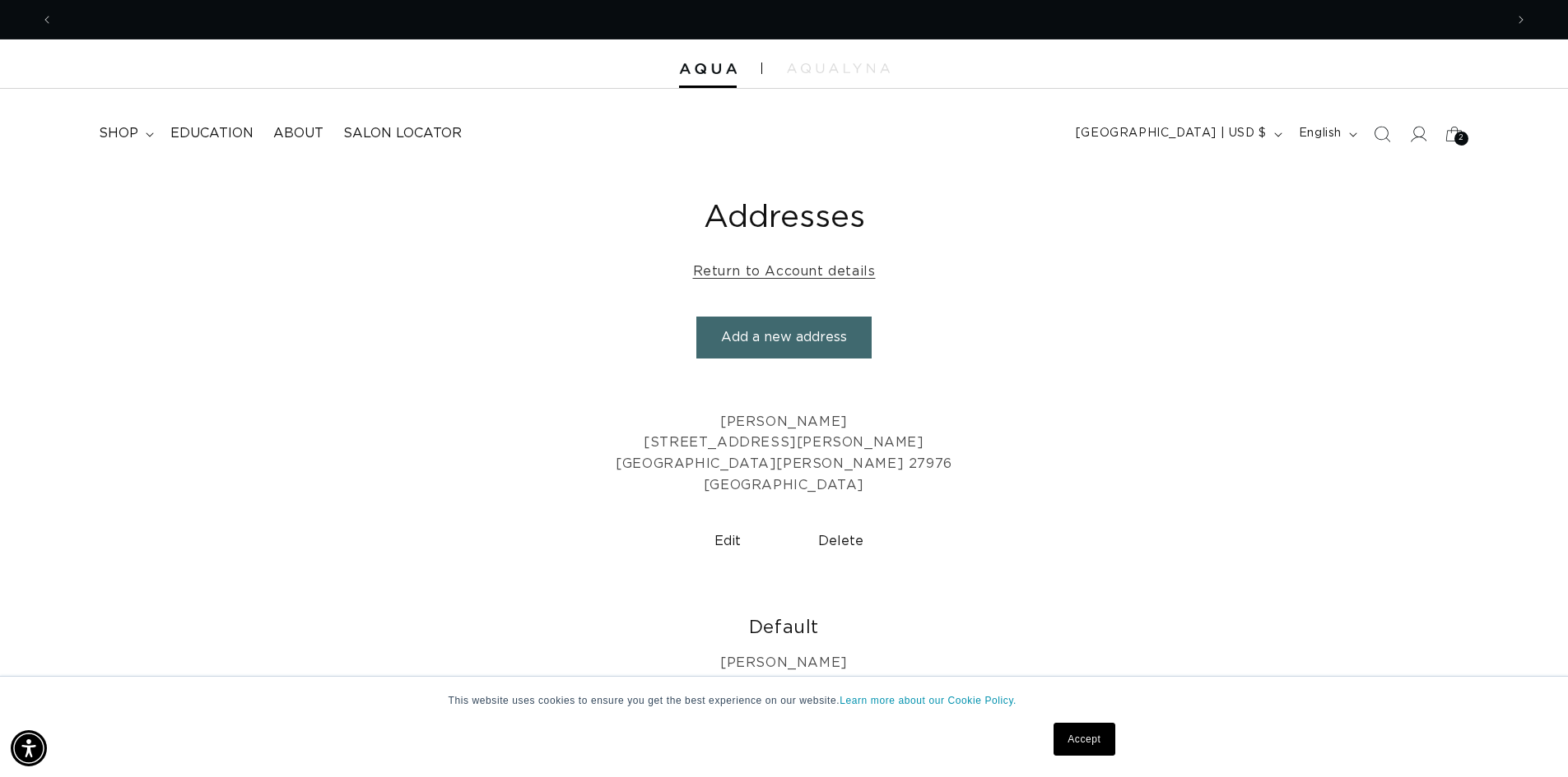
scroll to position [0, 1451]
click at [1236, 144] on button "[GEOGRAPHIC_DATA] | USD $" at bounding box center [1176, 134] width 223 height 31
click at [1368, 250] on div "Addresses Return to Account details Add a new address Add a new address First n…" at bounding box center [784, 535] width 1568 height 731
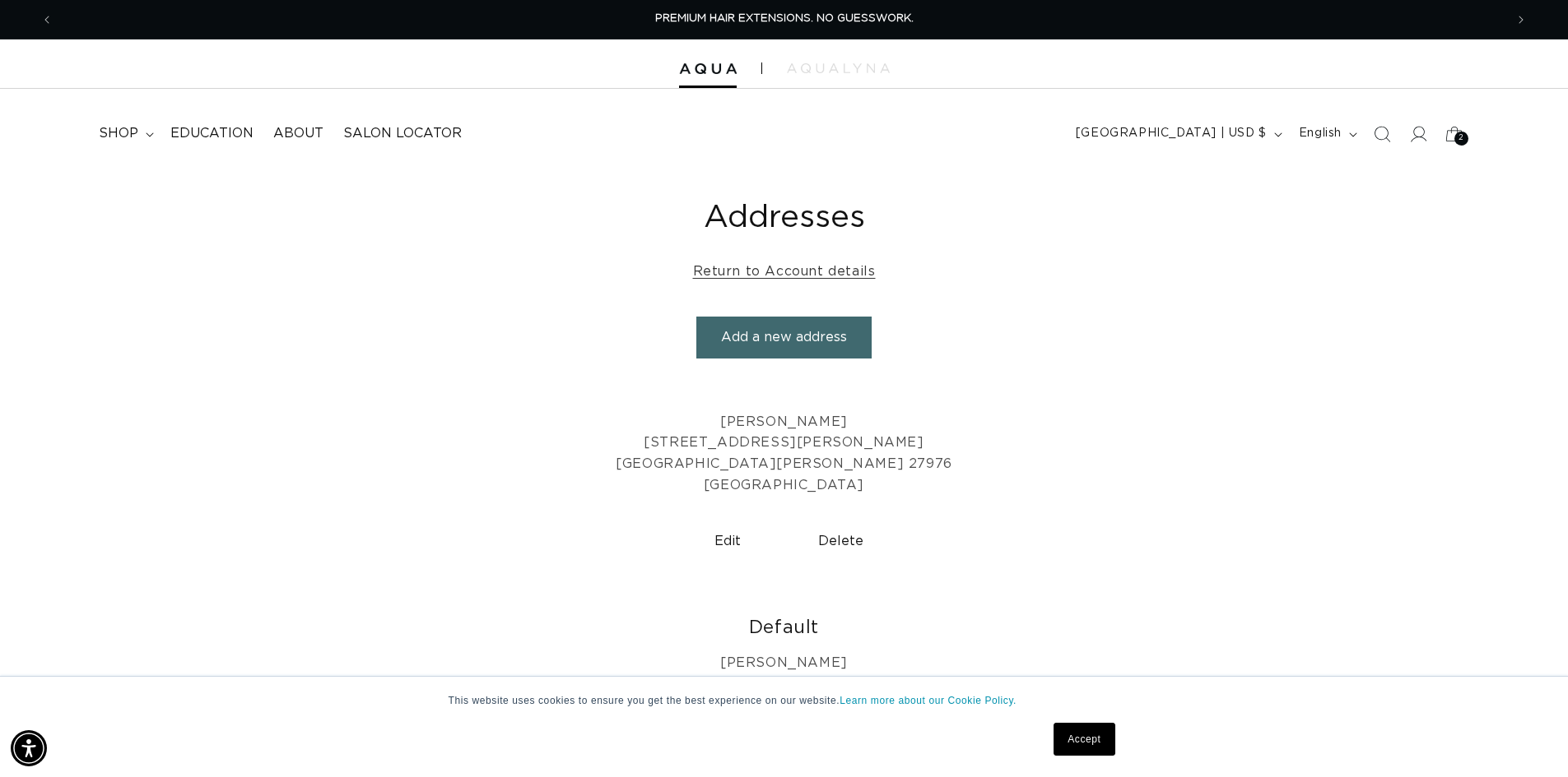
click at [833, 544] on button "Delete" at bounding box center [840, 541] width 101 height 42
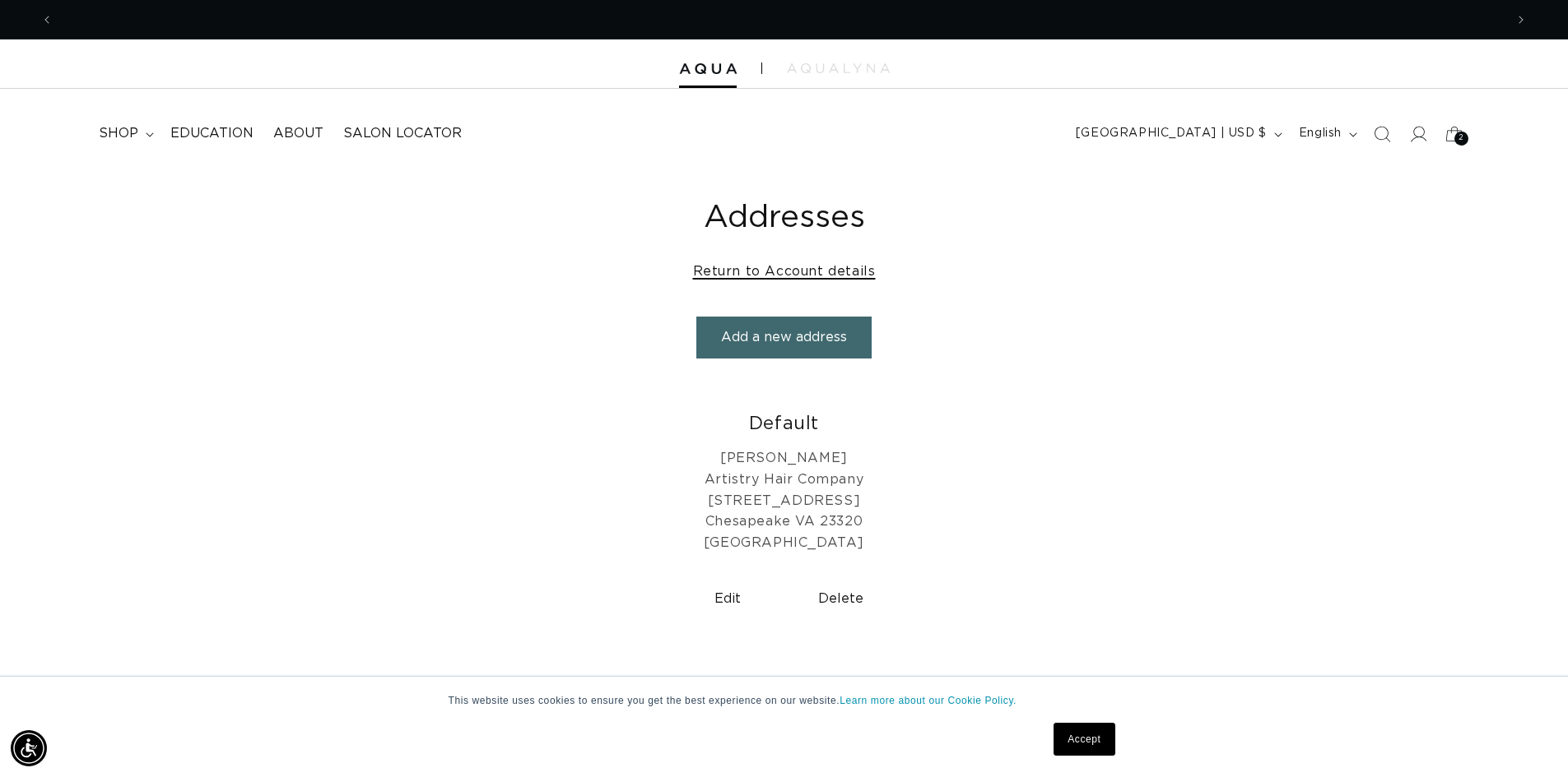
scroll to position [0, 1451]
click at [839, 271] on link "Return to Account details" at bounding box center [784, 272] width 182 height 24
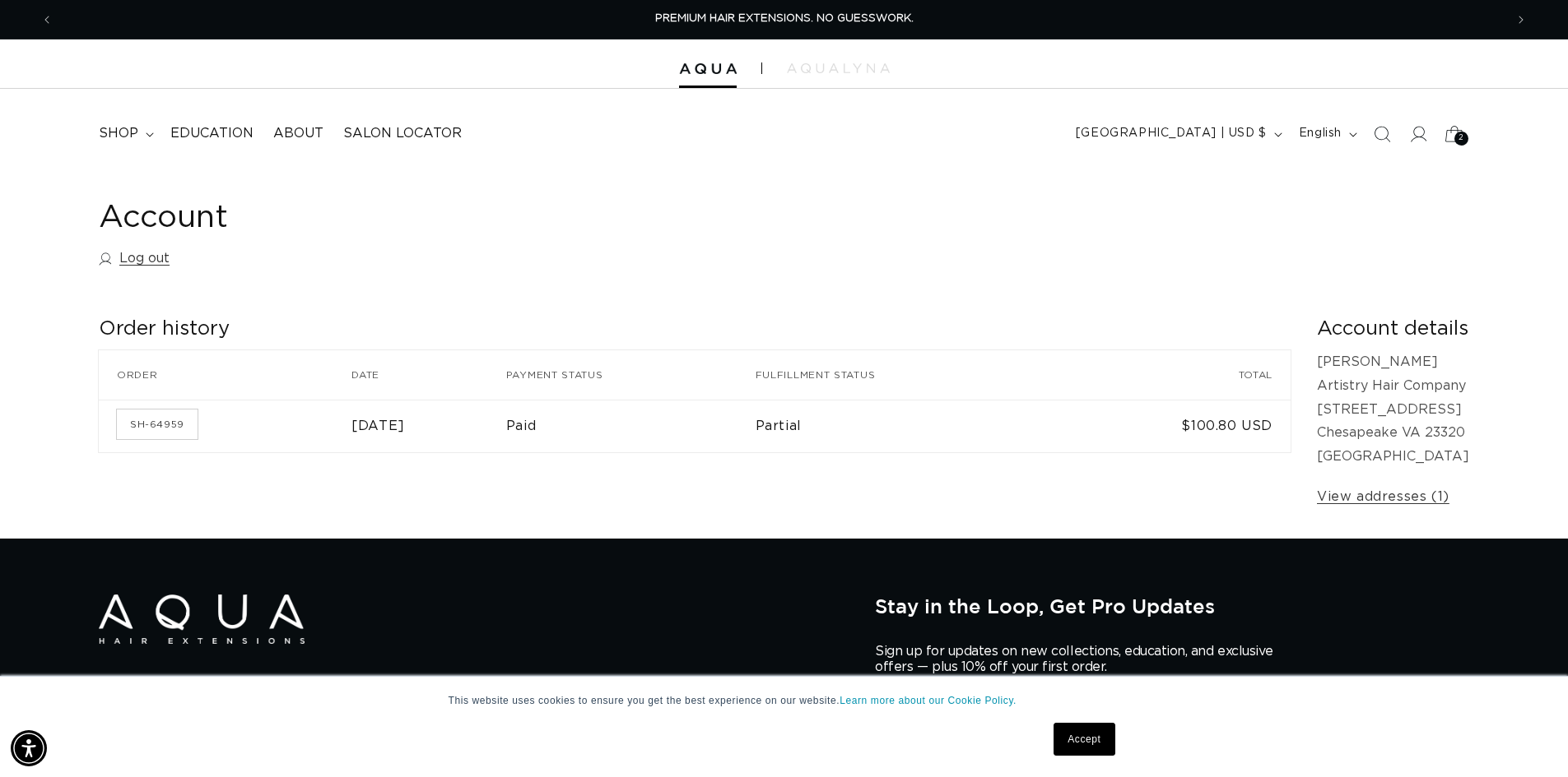
click at [1461, 133] on span "2" at bounding box center [1462, 139] width 6 height 14
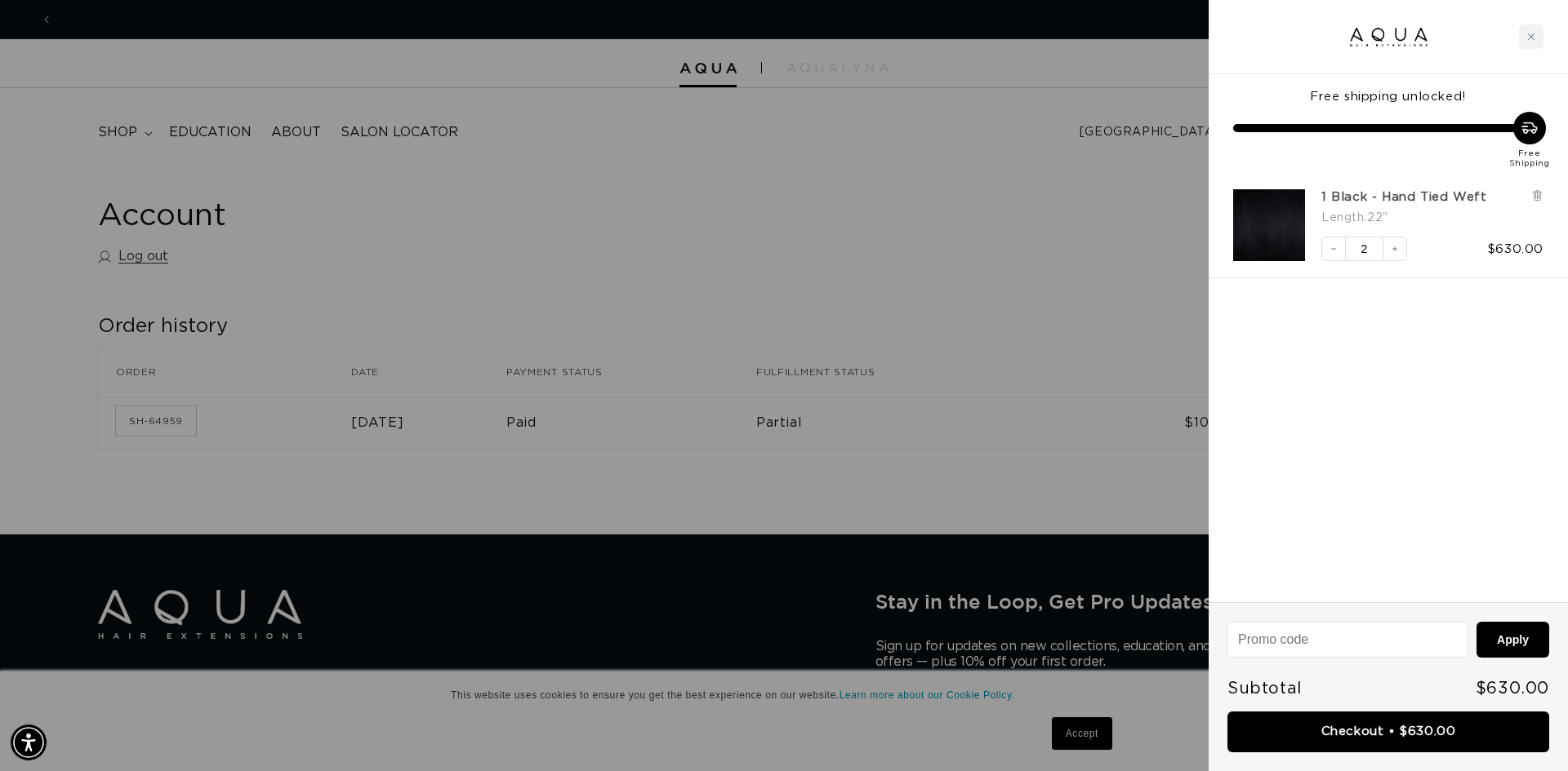
click at [1369, 198] on link "1 Black - Hand Tied Weft" at bounding box center [1403, 197] width 165 height 16
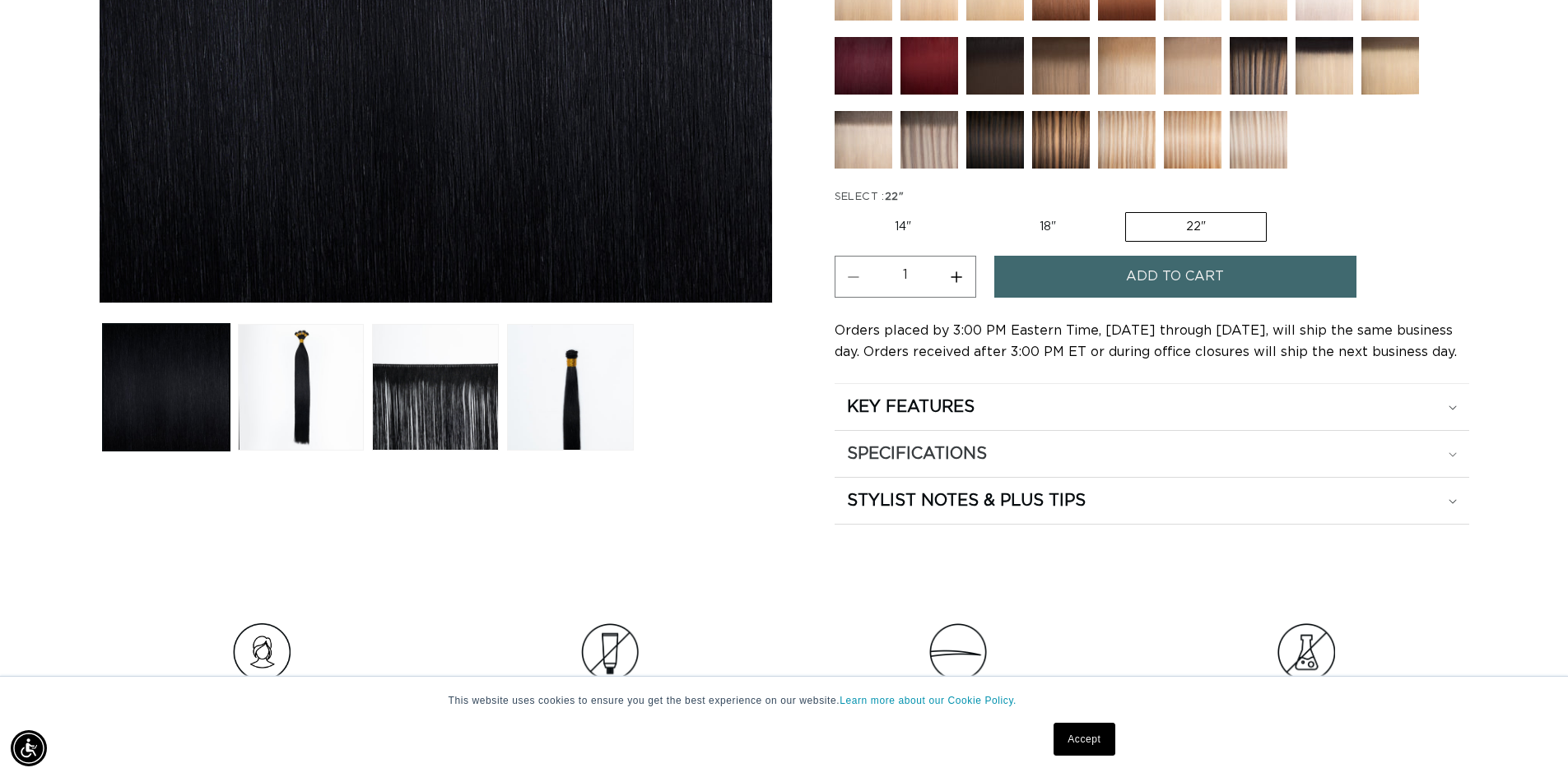
scroll to position [576, 0]
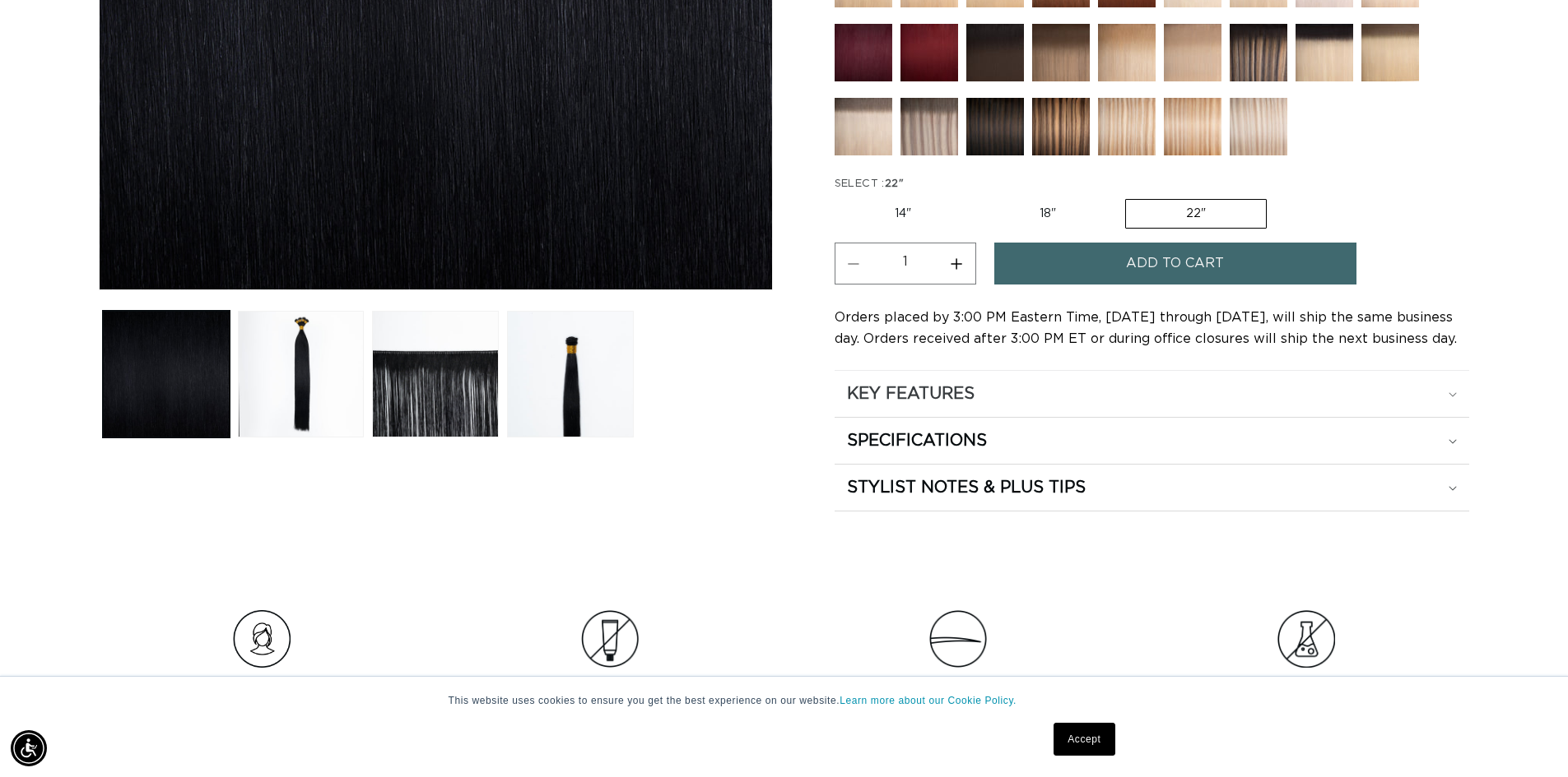
click at [998, 396] on div "KEY FEATURES" at bounding box center [1152, 394] width 610 height 22
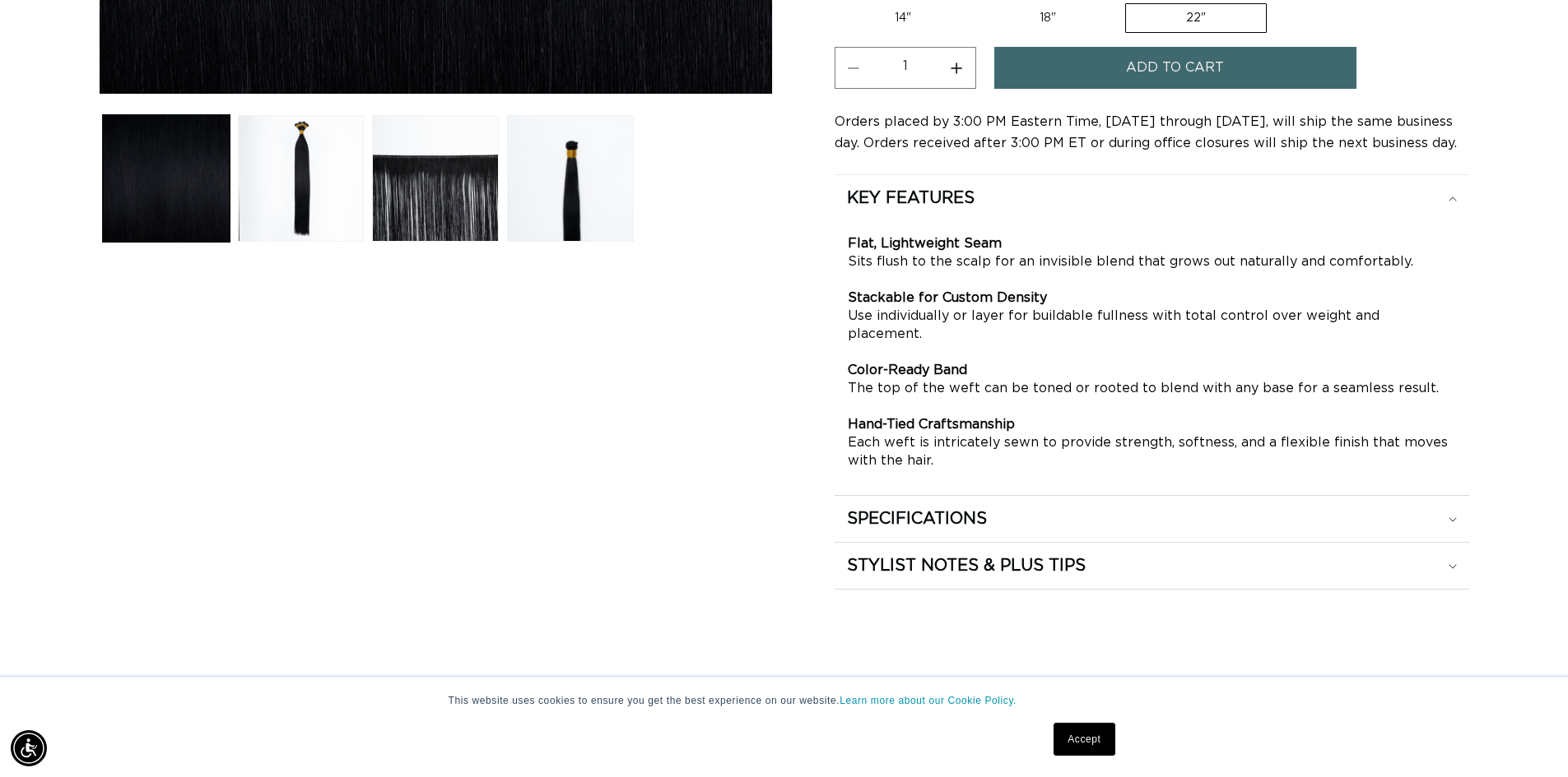
scroll to position [823, 0]
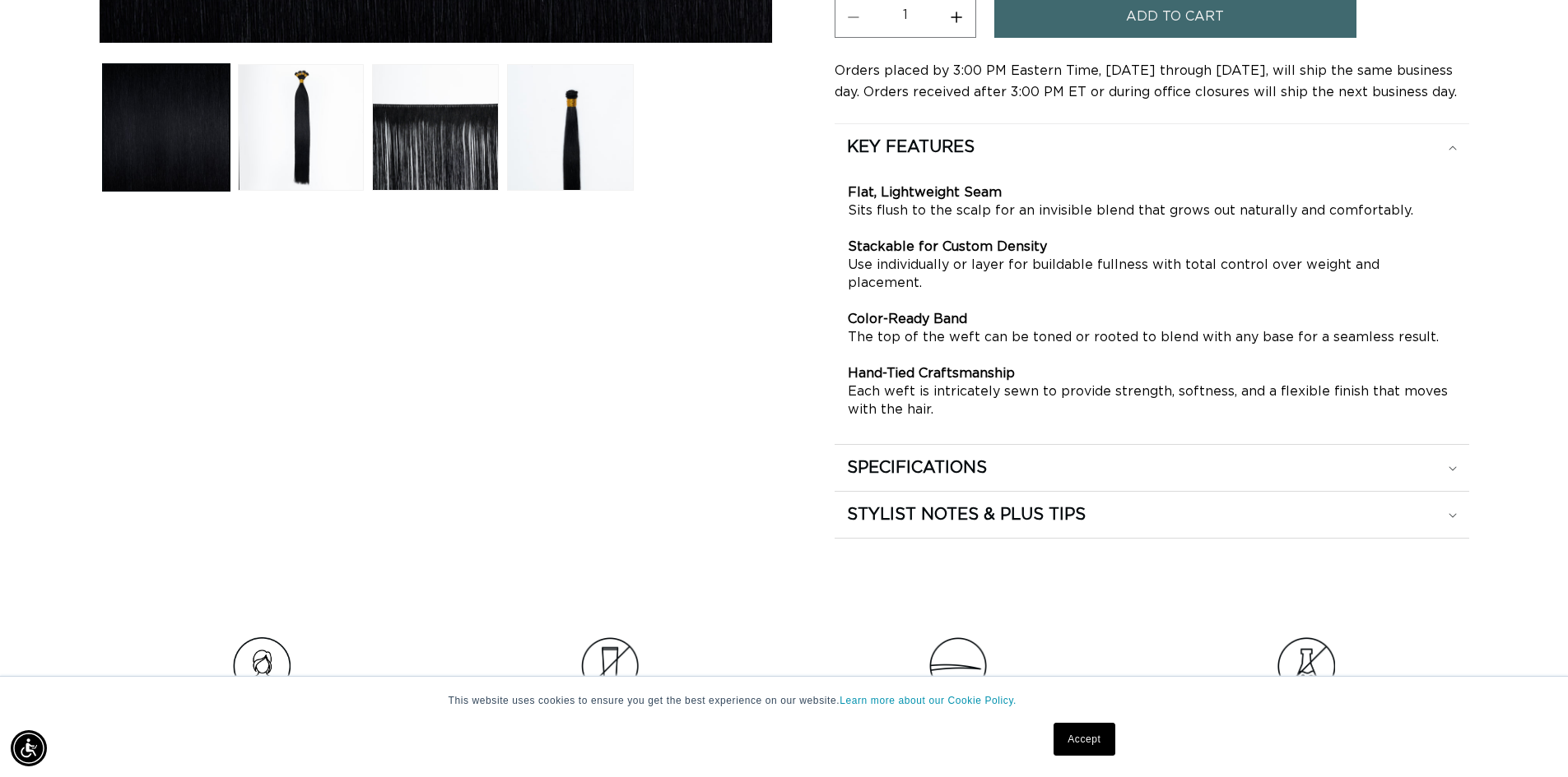
click at [1033, 158] on div "SPECIFICATIONS" at bounding box center [1152, 147] width 610 height 22
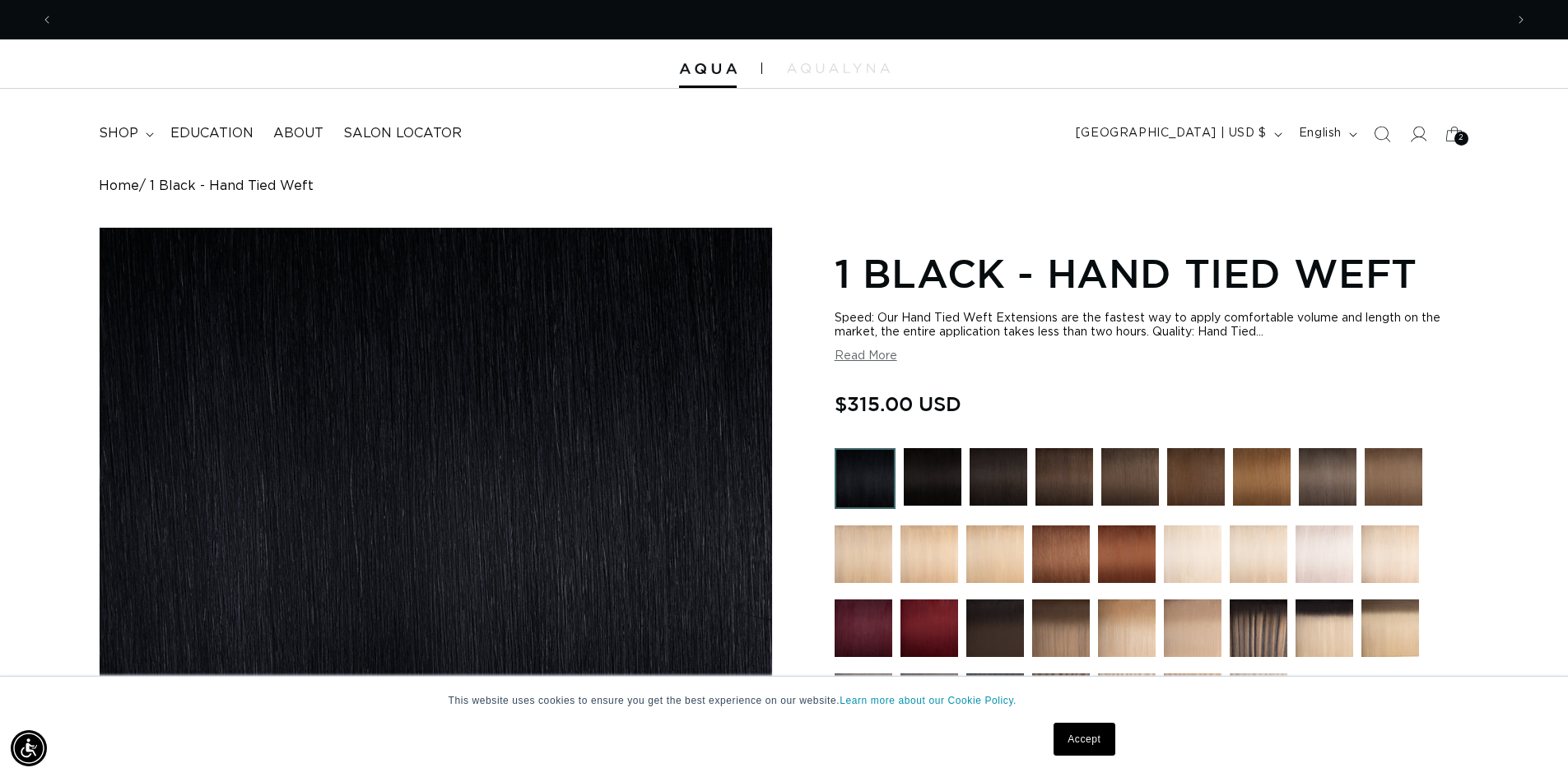
scroll to position [0, 0]
